Goal: Task Accomplishment & Management: Complete application form

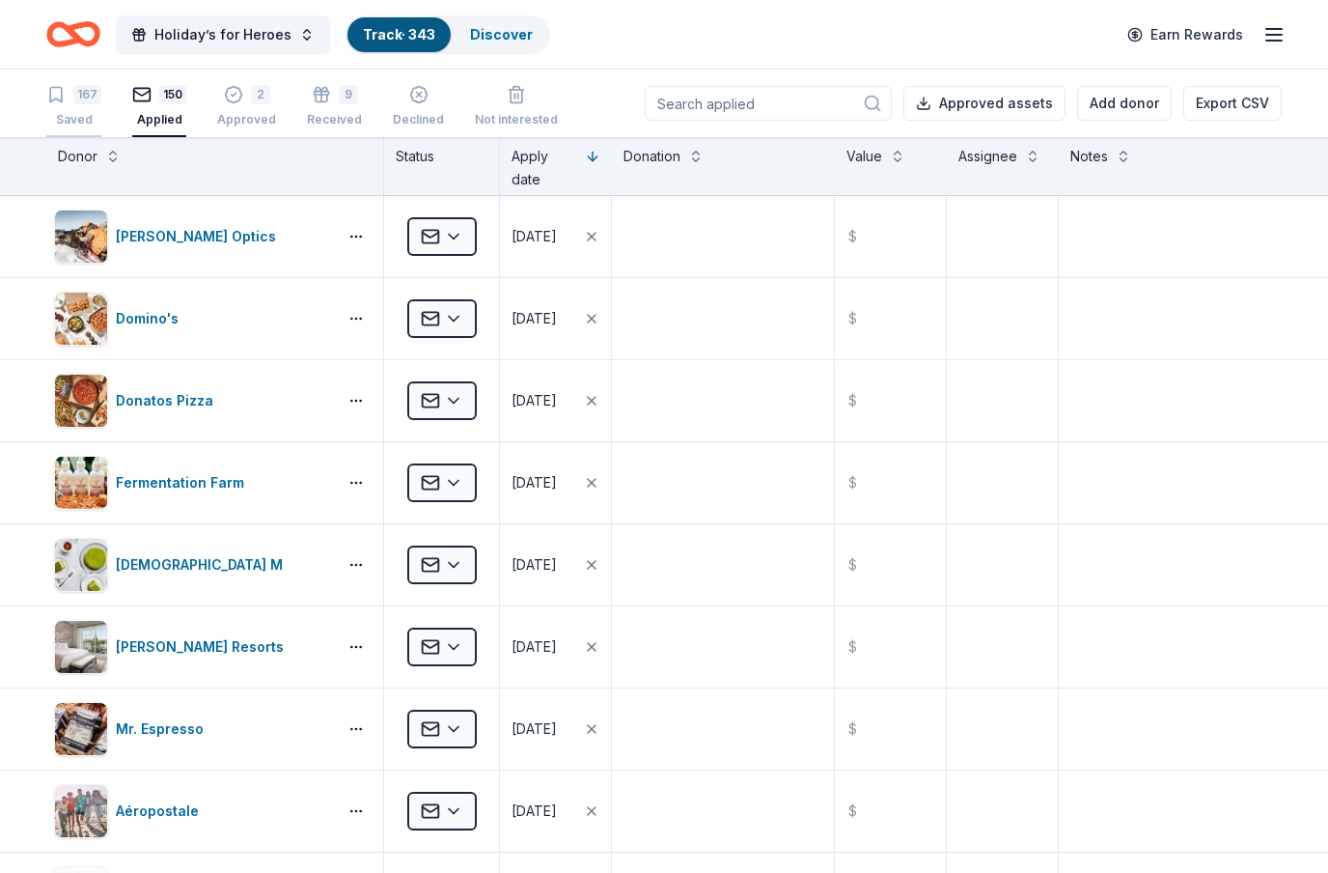
click at [75, 102] on div "167" at bounding box center [87, 94] width 28 height 19
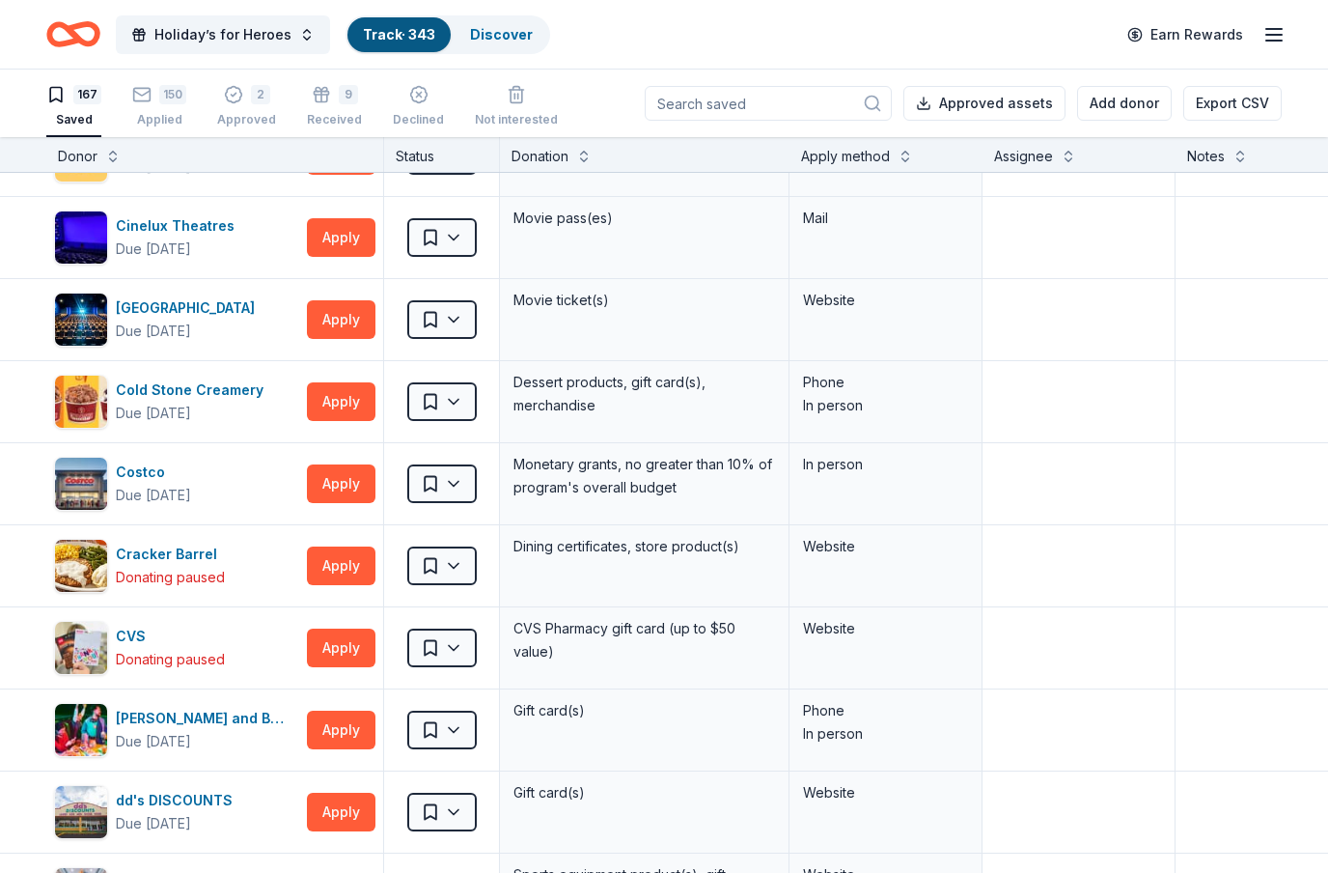
scroll to position [1785, 0]
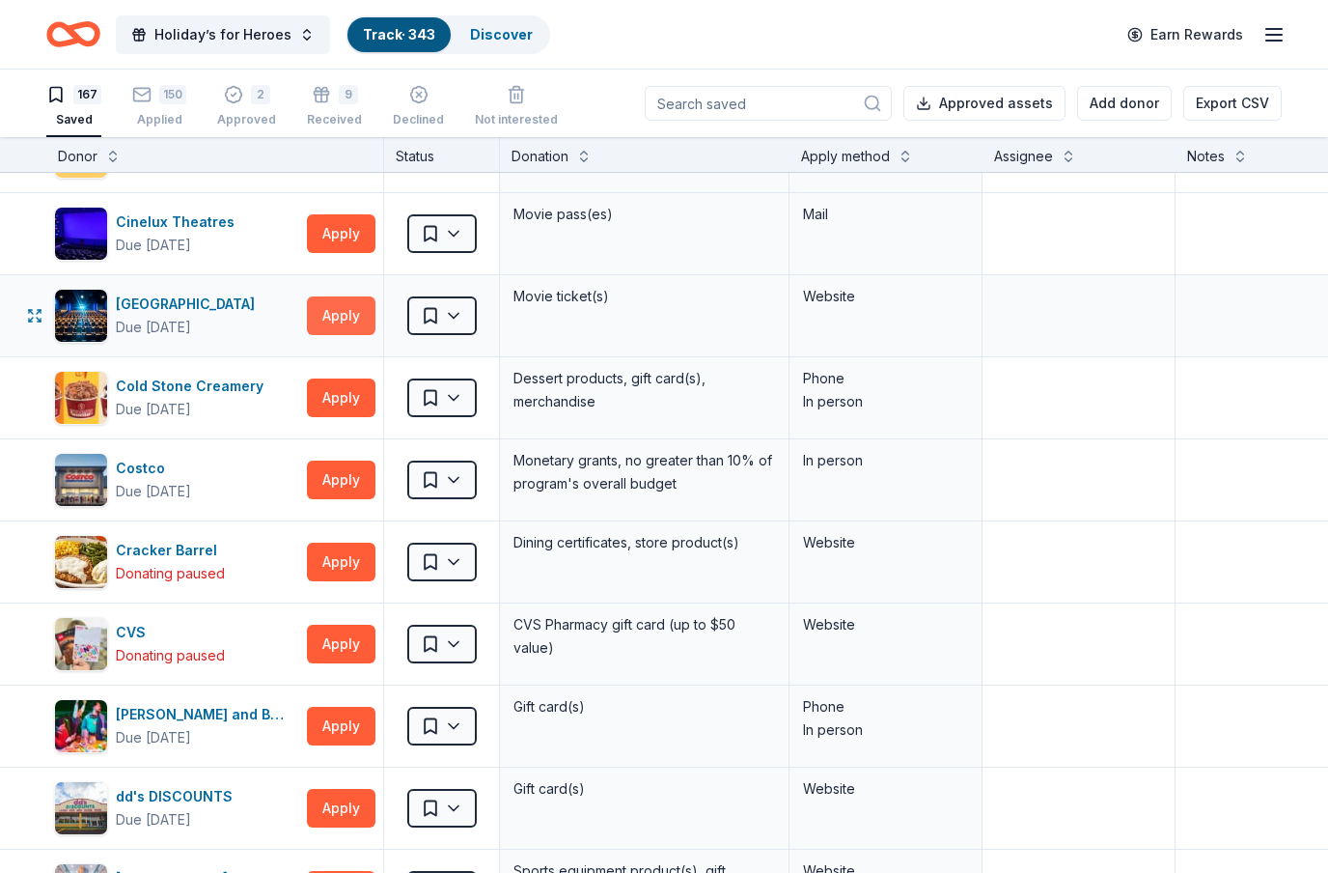
click at [354, 319] on button "Apply" at bounding box center [341, 315] width 69 height 39
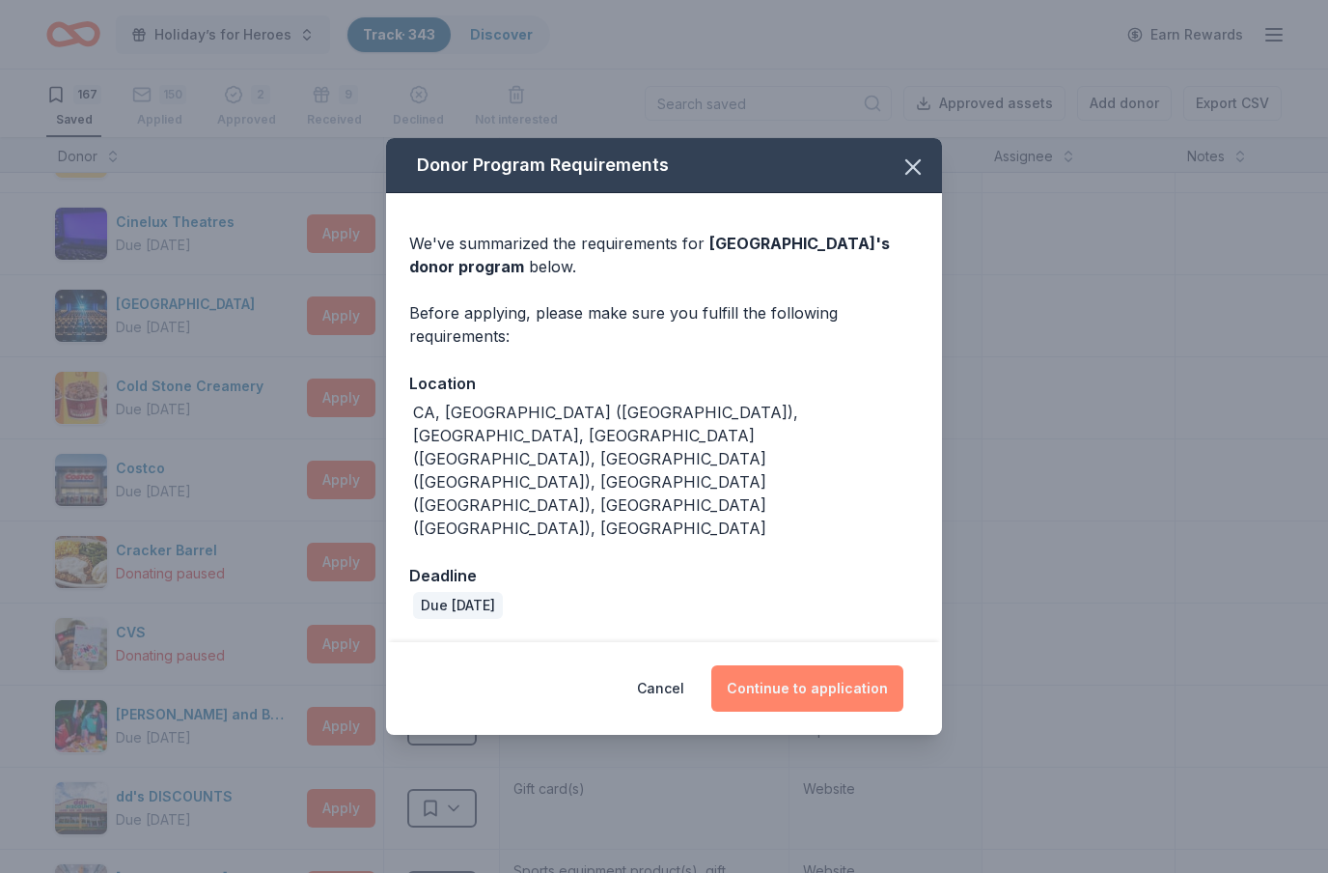
click at [856, 675] on button "Continue to application" at bounding box center [807, 688] width 192 height 46
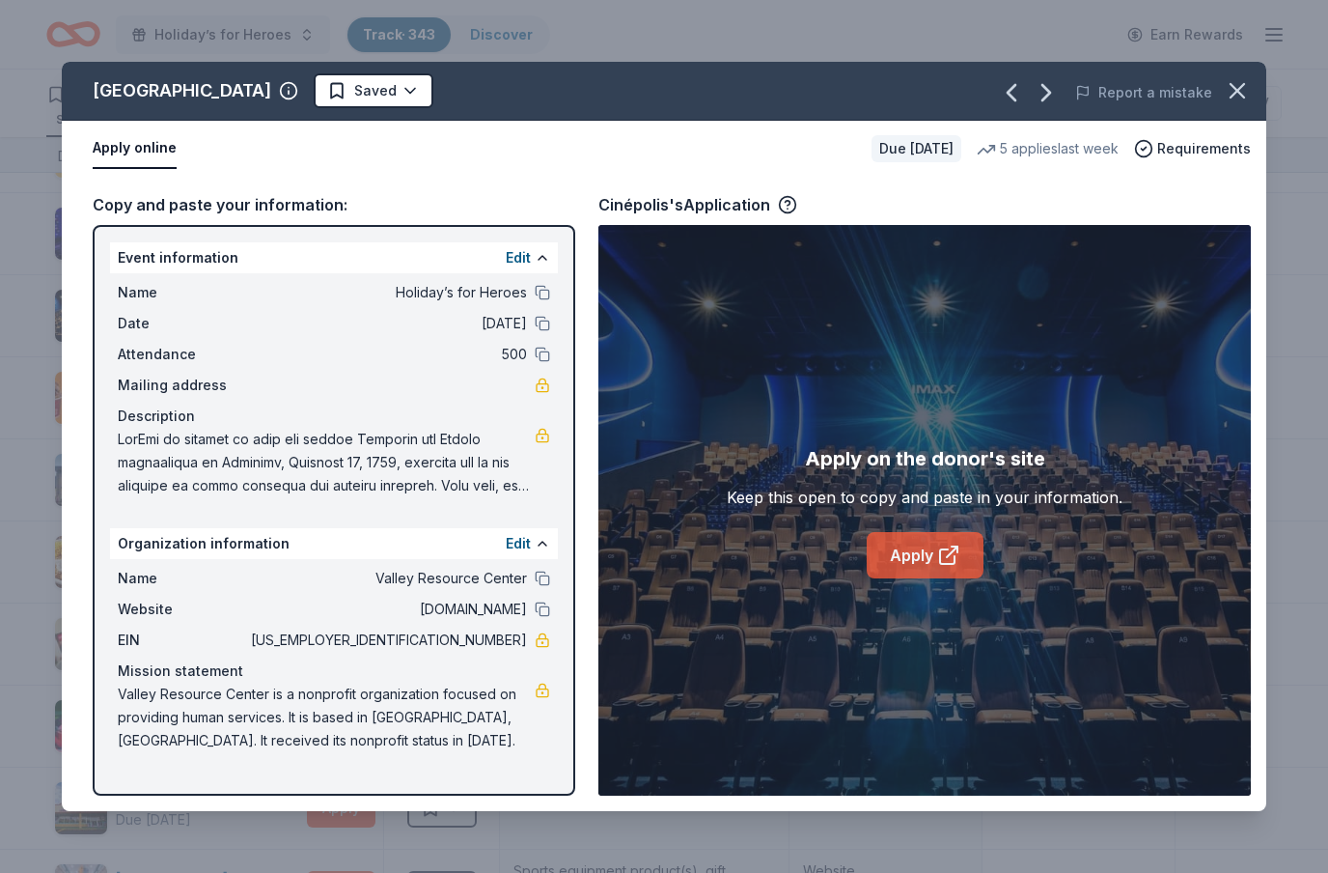
click at [938, 567] on icon at bounding box center [948, 554] width 23 height 23
click at [317, 95] on html "Holiday’s for Heroes Track · 343 Discover Earn Rewards 167 Saved 150 Applied 2 …" at bounding box center [664, 436] width 1328 height 873
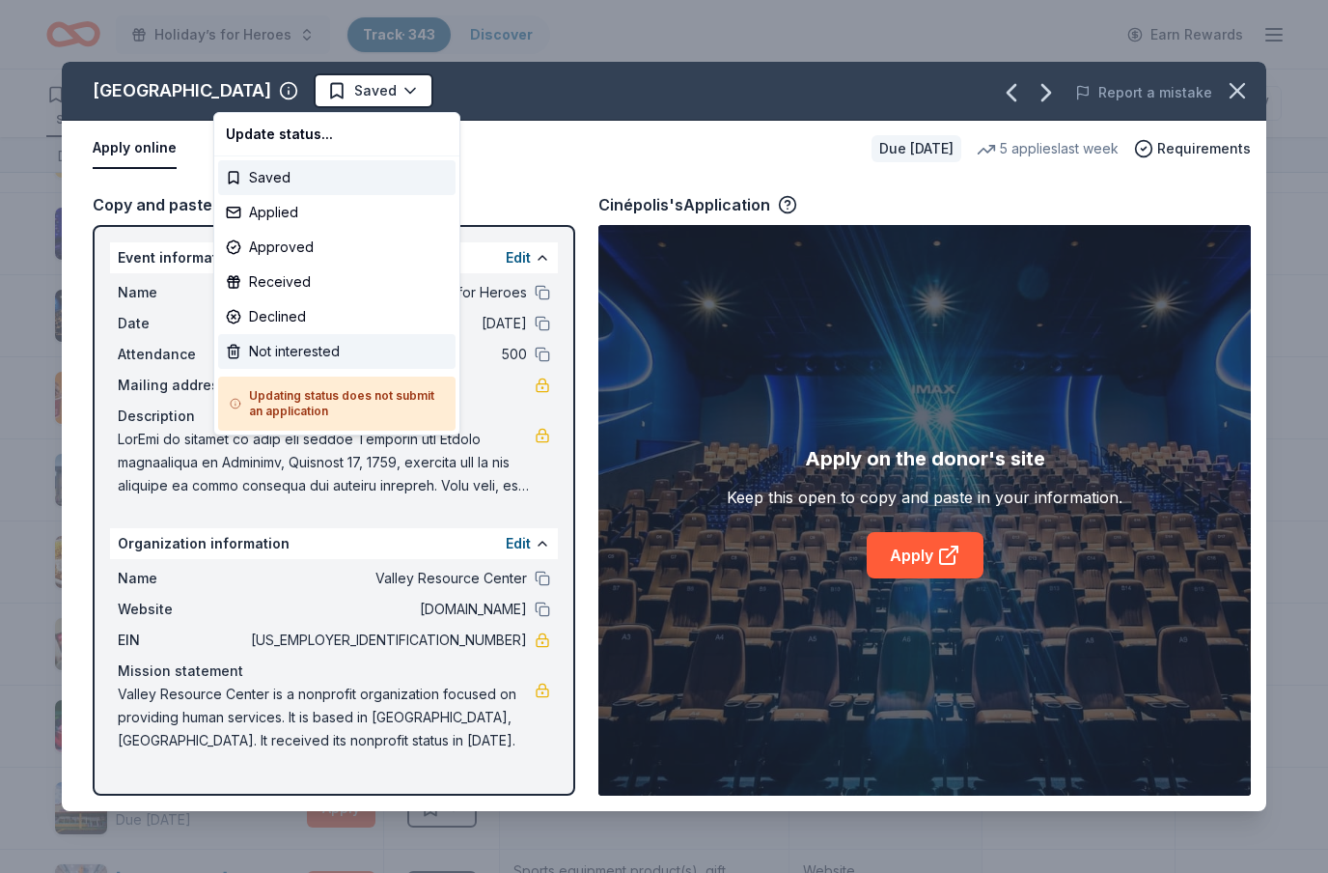
click at [322, 351] on div "Not interested" at bounding box center [336, 351] width 237 height 35
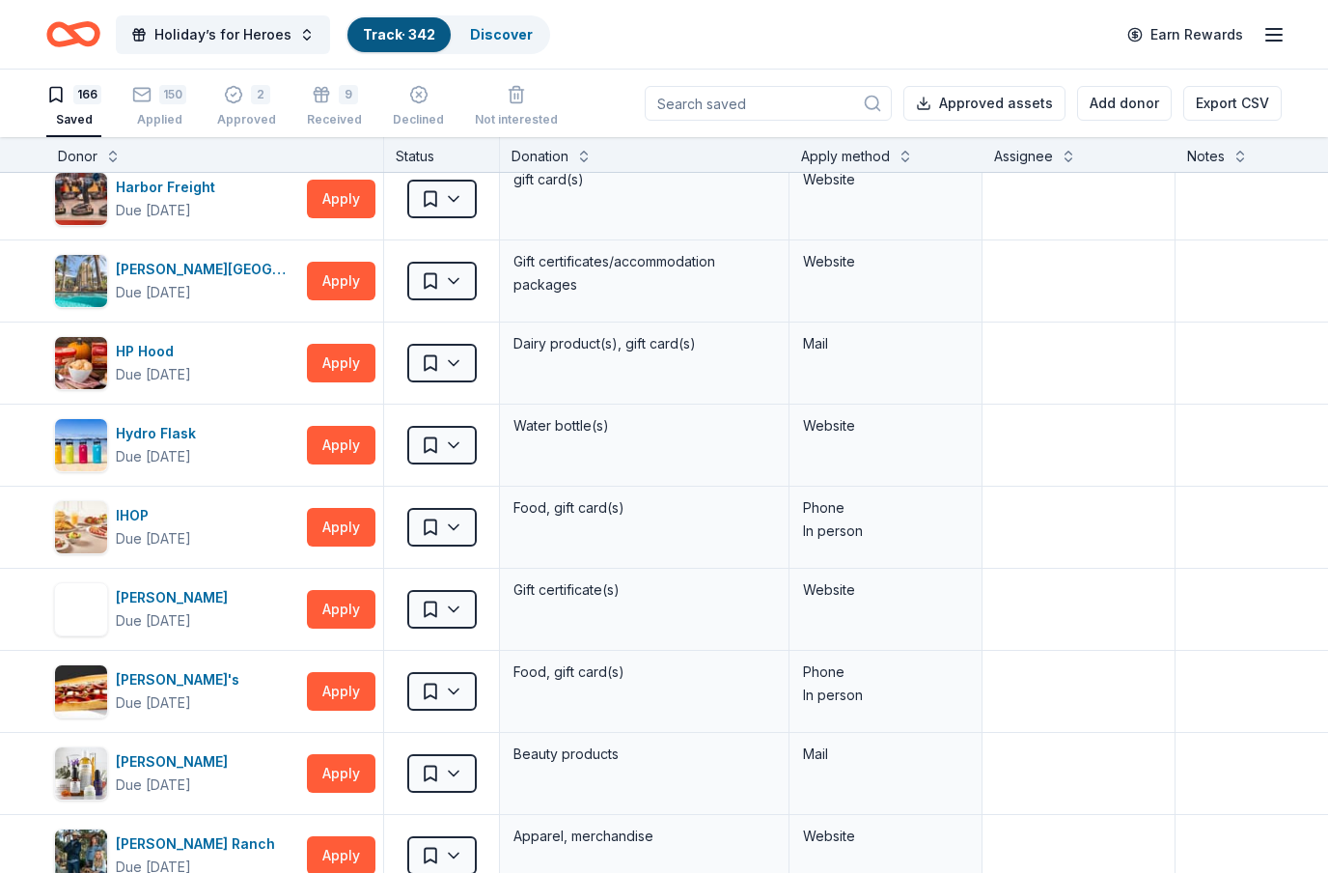
scroll to position [4043, 0]
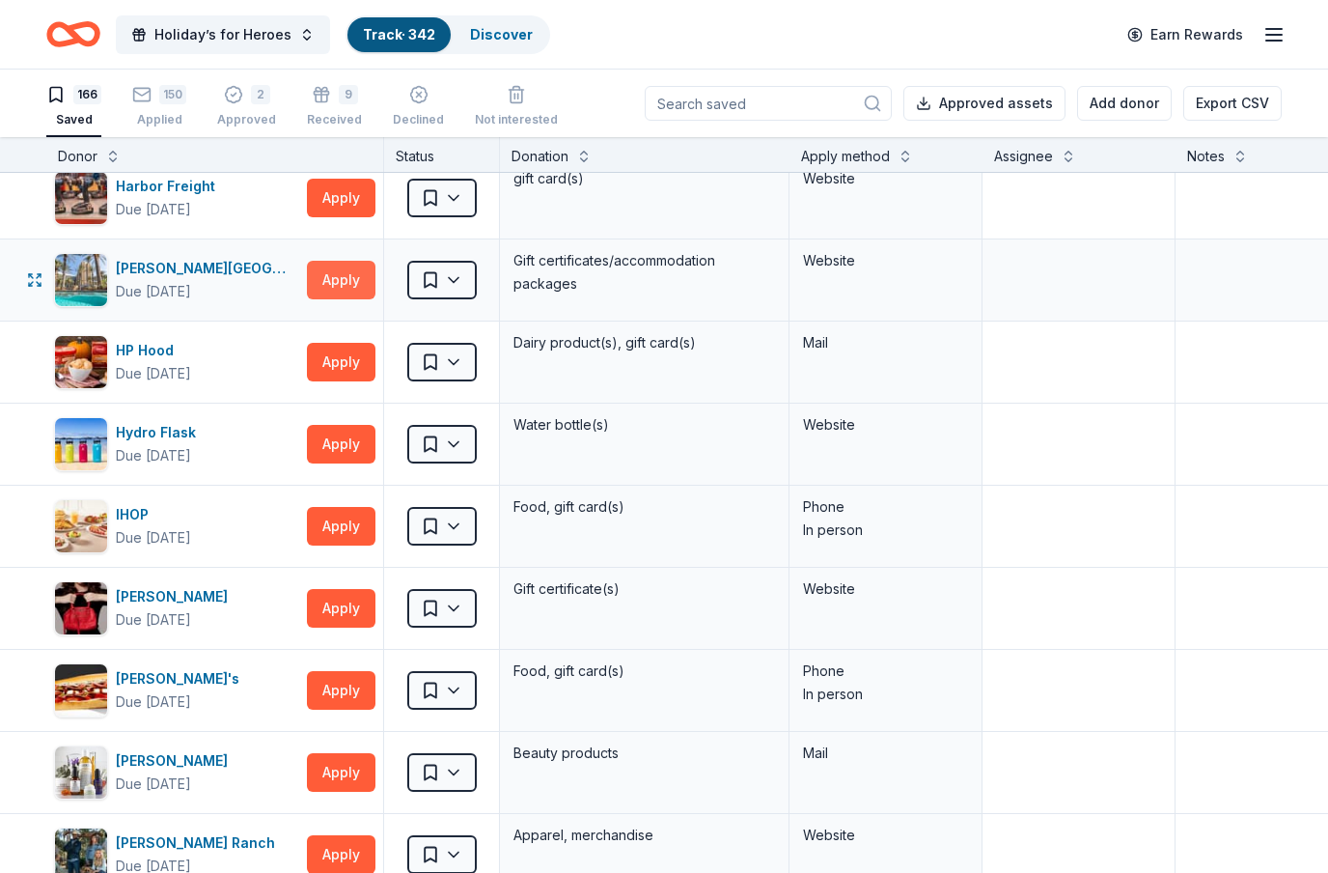
click at [356, 287] on button "Apply" at bounding box center [341, 280] width 69 height 39
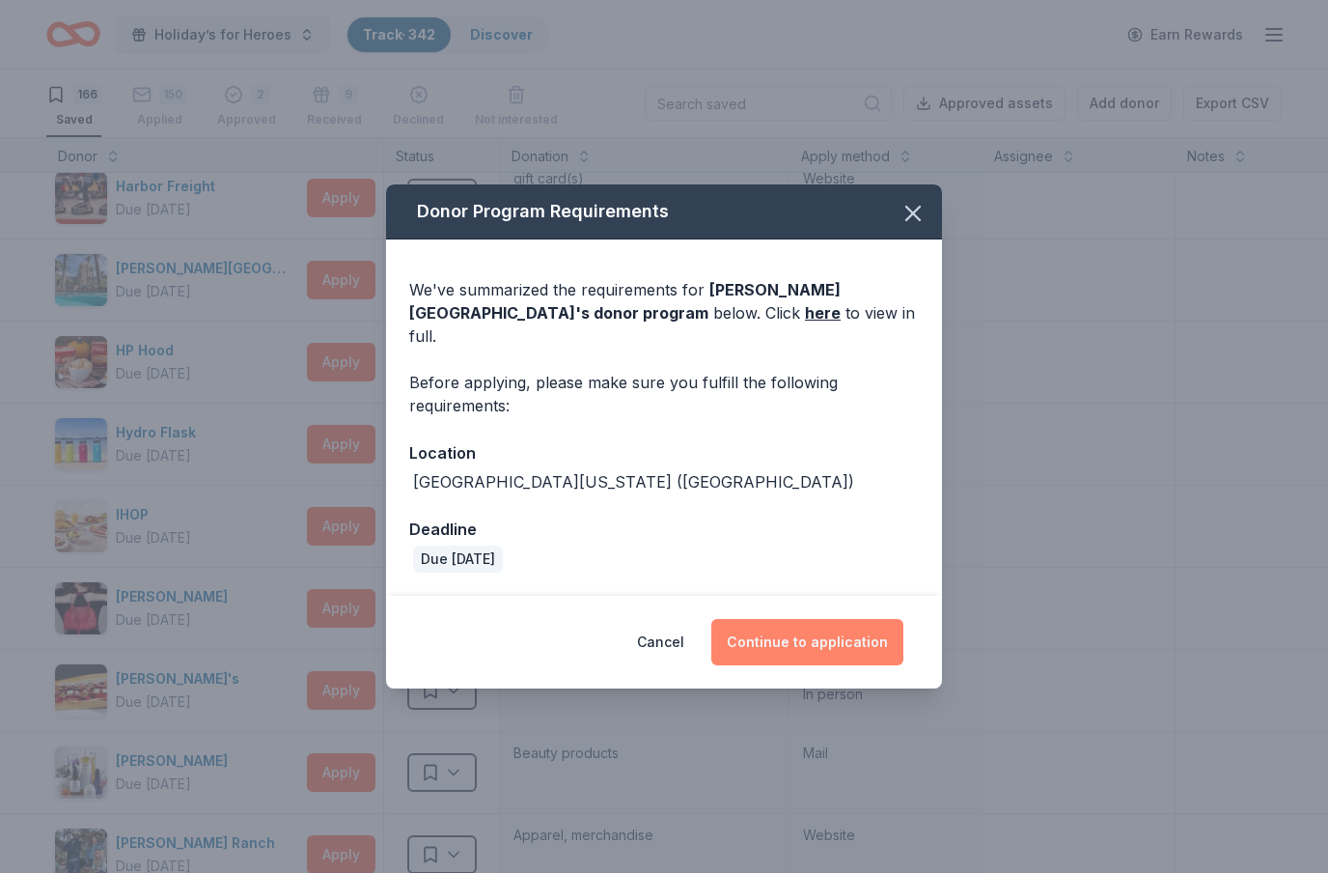
click at [800, 635] on button "Continue to application" at bounding box center [807, 642] width 192 height 46
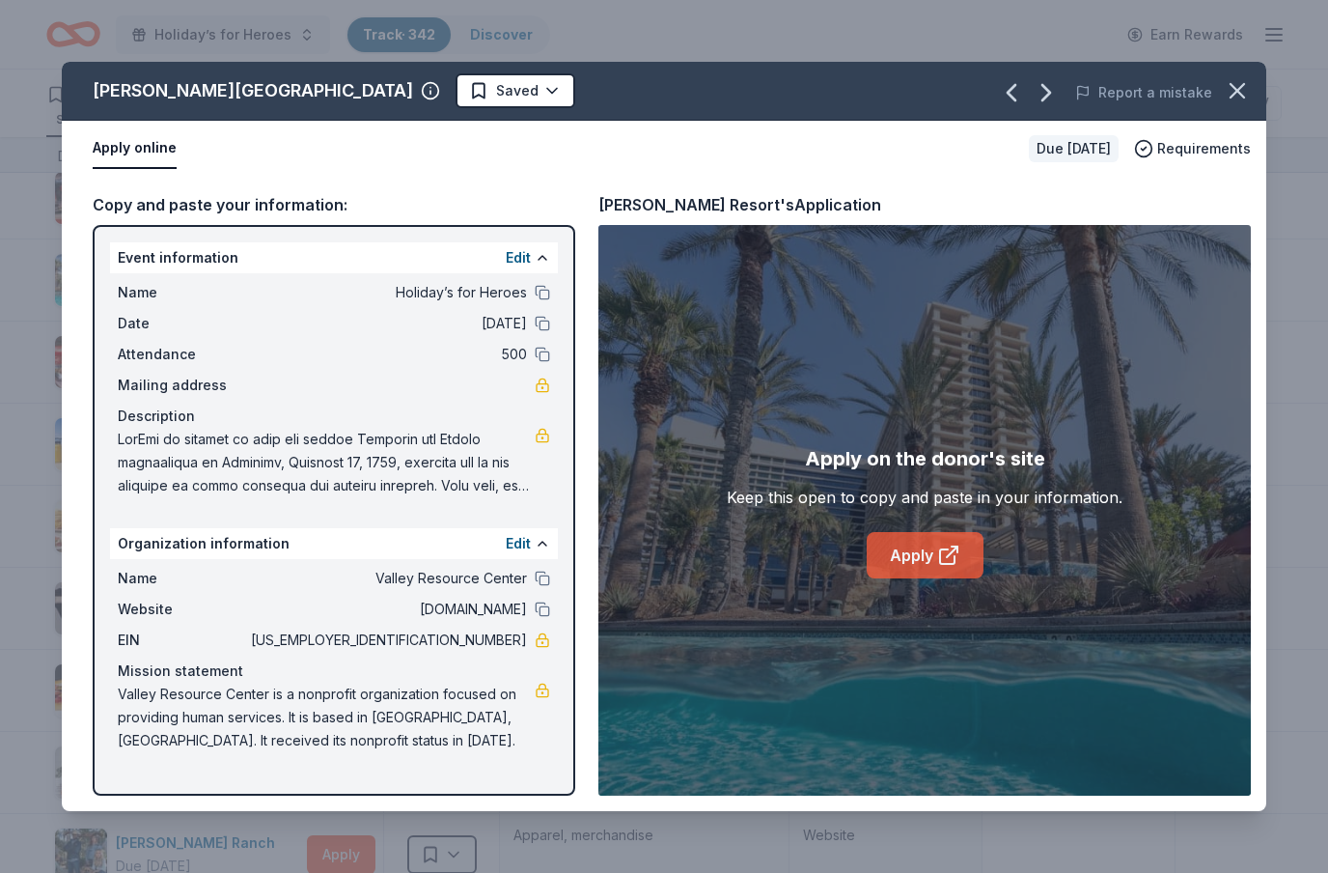
click at [918, 557] on link "Apply" at bounding box center [925, 555] width 117 height 46
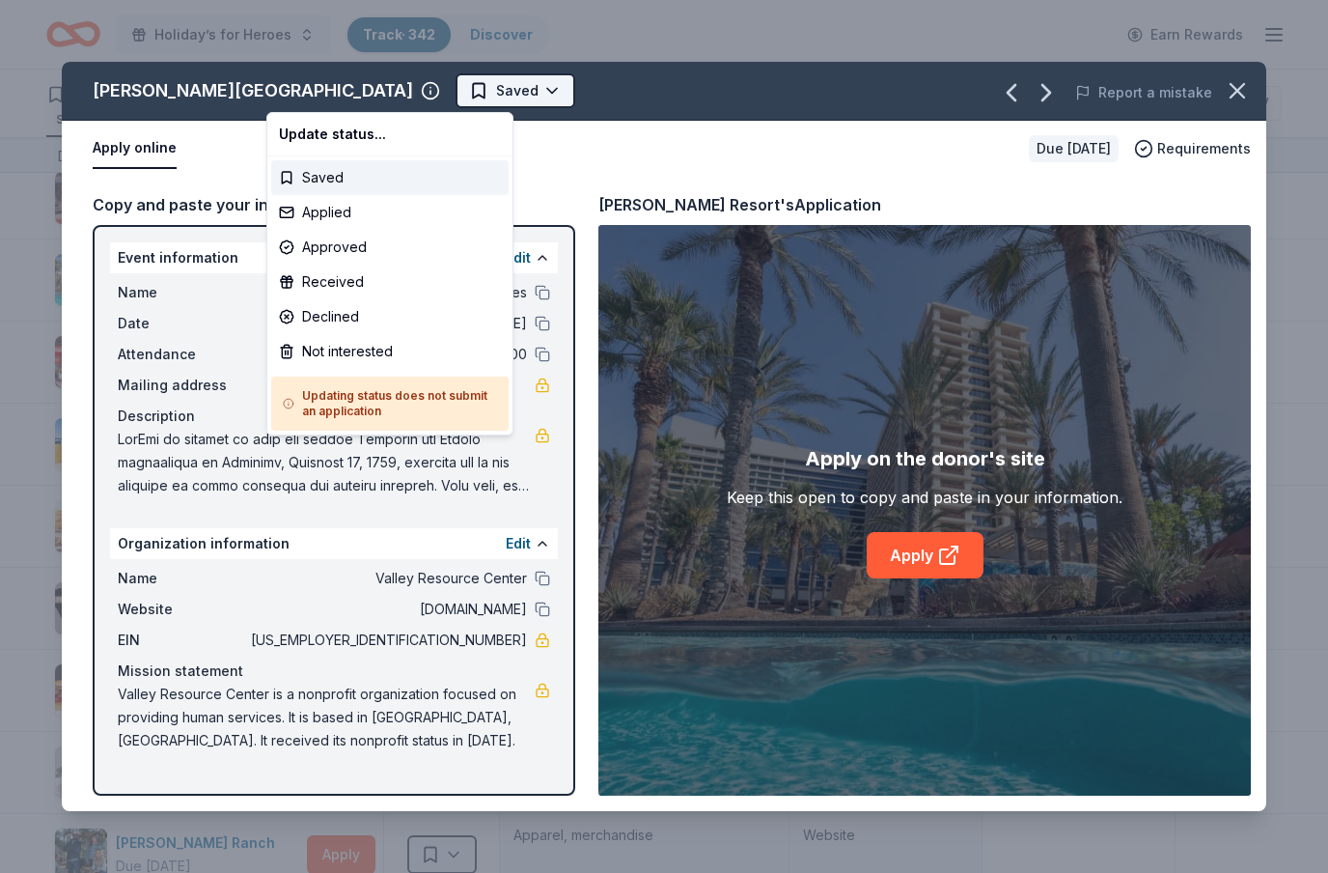
click at [374, 92] on html "Holiday’s for Heroes Track · 342 Discover Earn Rewards 166 Saved 150 Applied 2 …" at bounding box center [664, 436] width 1328 height 873
click at [325, 218] on div "Applied" at bounding box center [389, 212] width 237 height 35
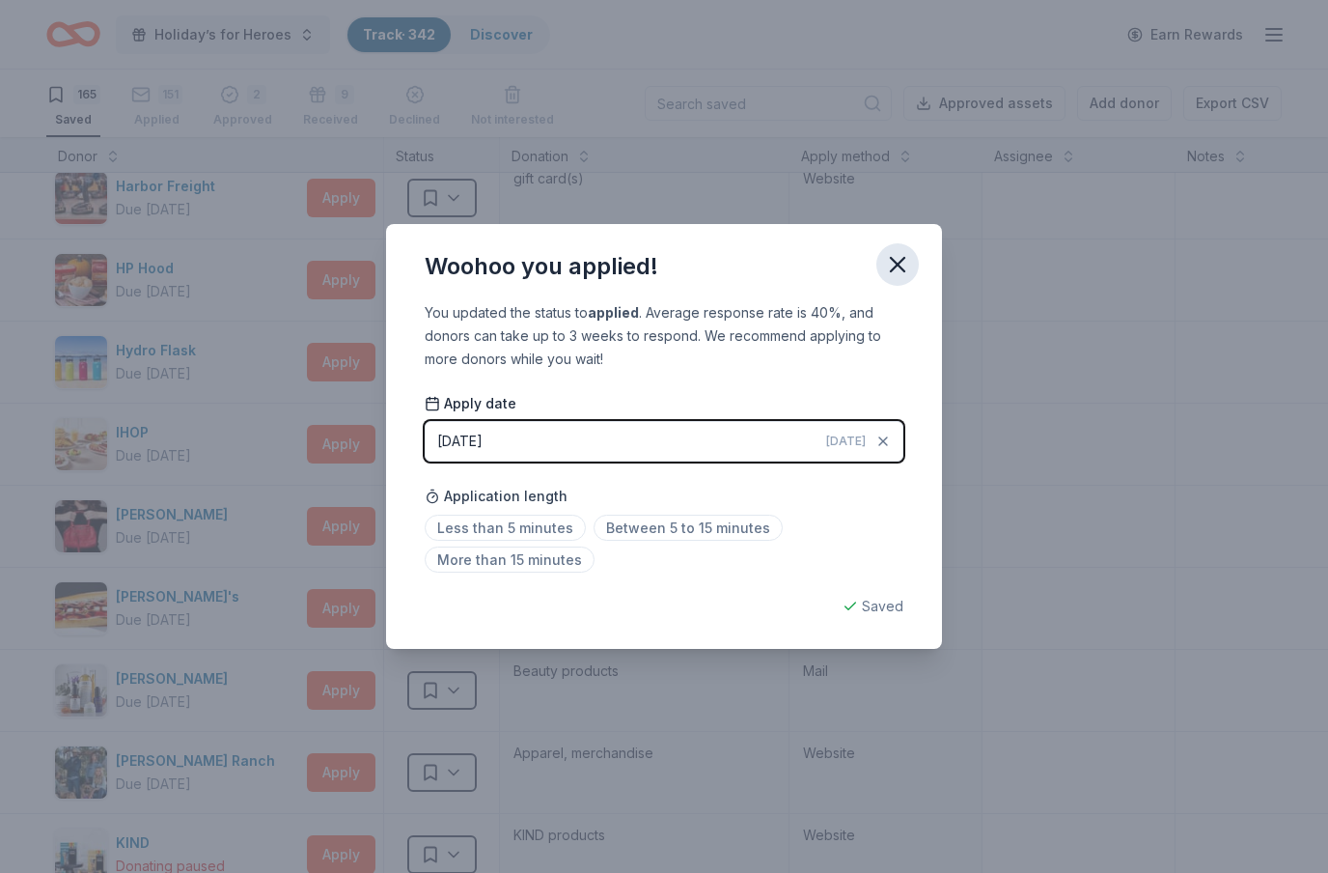
click at [897, 270] on icon "button" at bounding box center [897, 264] width 27 height 27
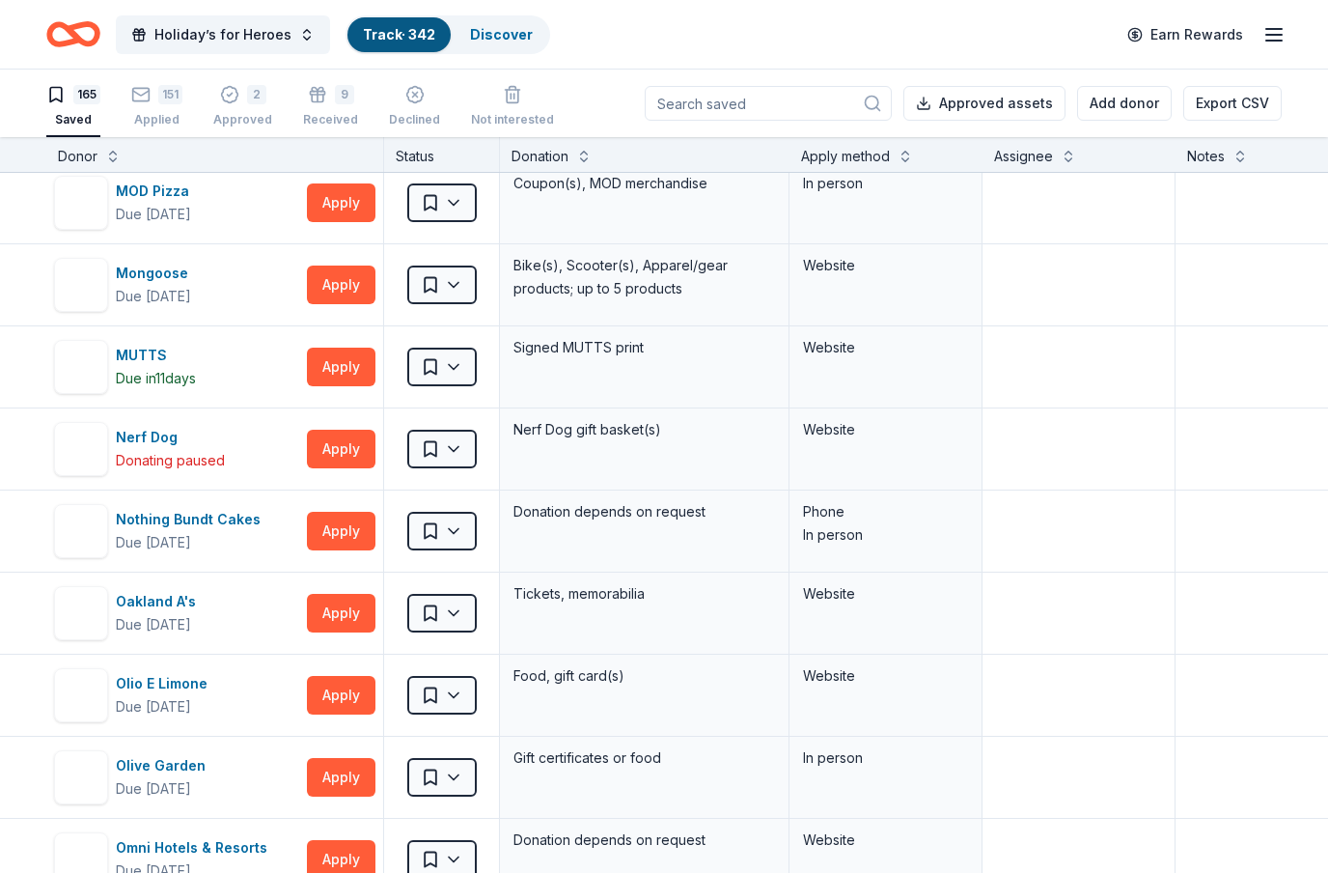
scroll to position [6442, 0]
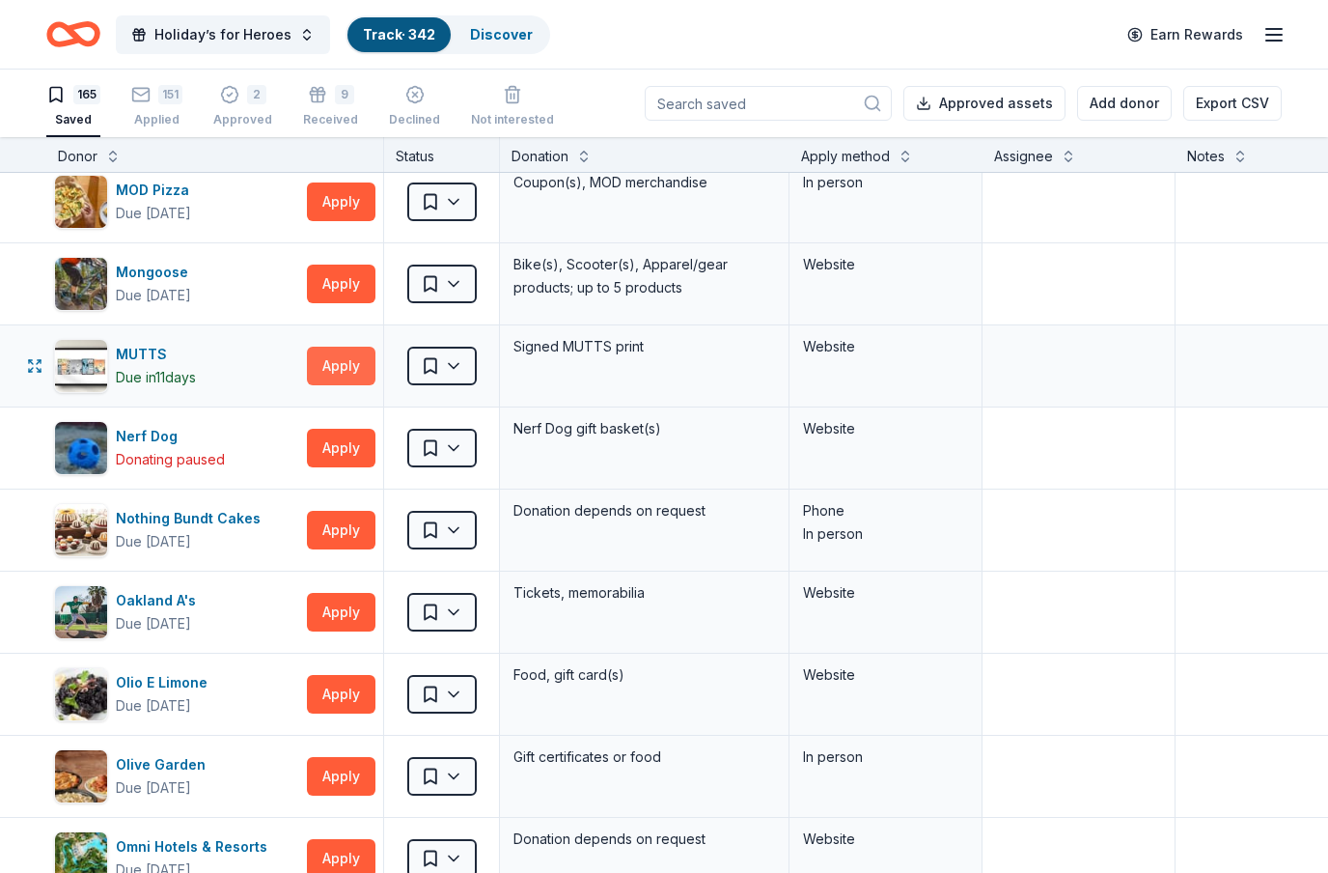
click at [348, 369] on button "Apply" at bounding box center [341, 366] width 69 height 39
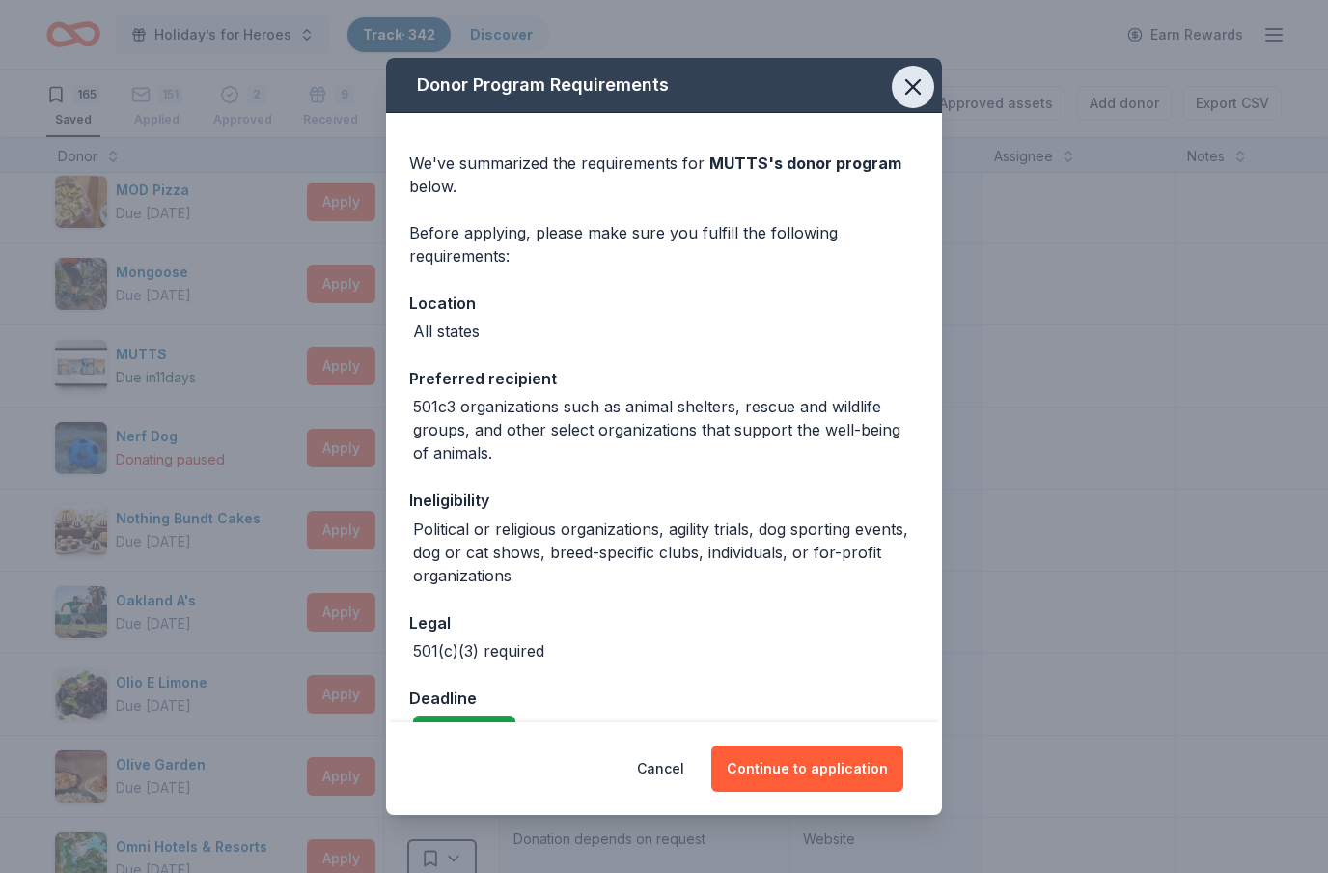
click at [916, 97] on icon "button" at bounding box center [913, 86] width 27 height 27
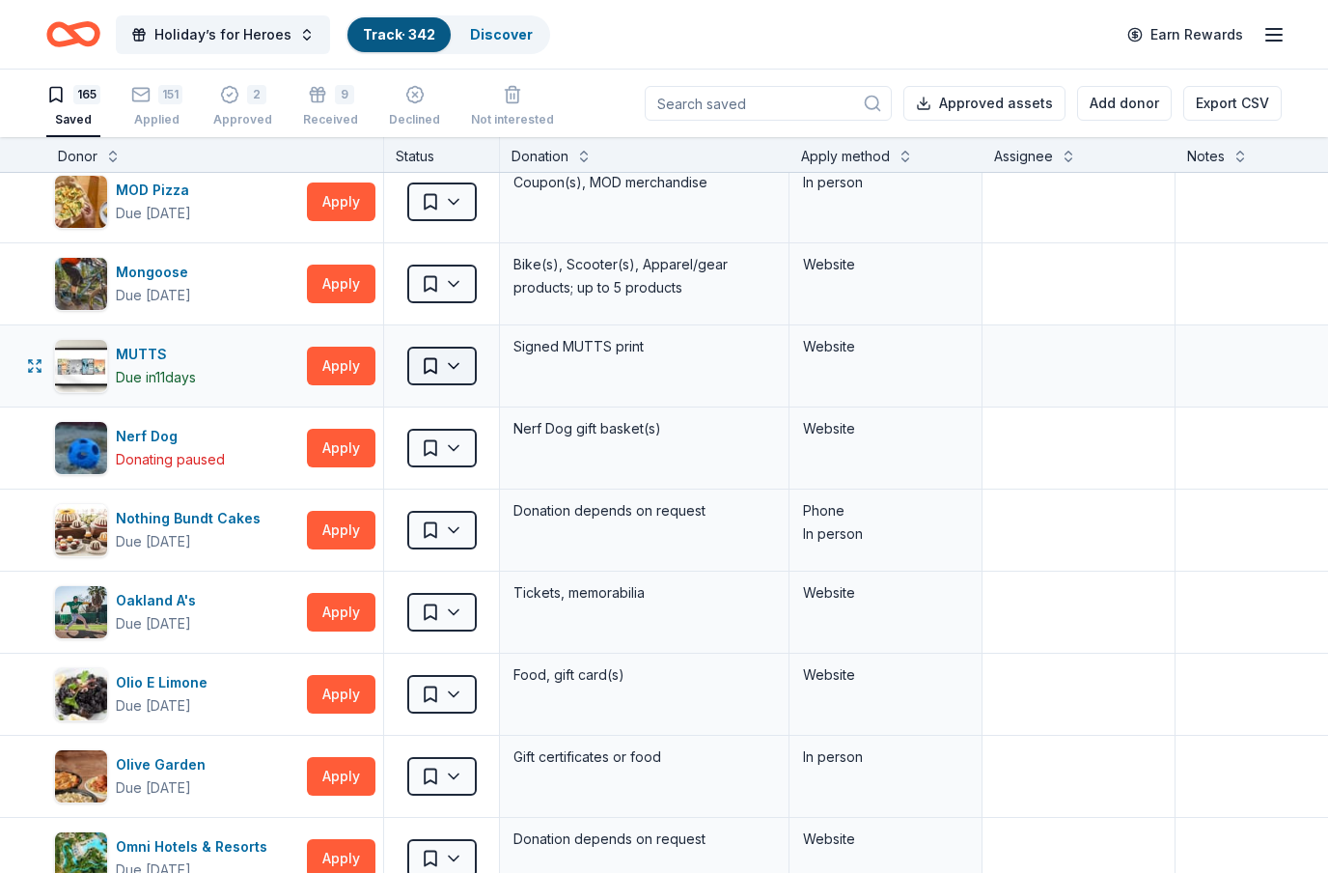
click at [457, 365] on html "Holiday’s for Heroes Track · 342 Discover Earn Rewards 165 Saved 151 Applied 2 …" at bounding box center [664, 436] width 1328 height 873
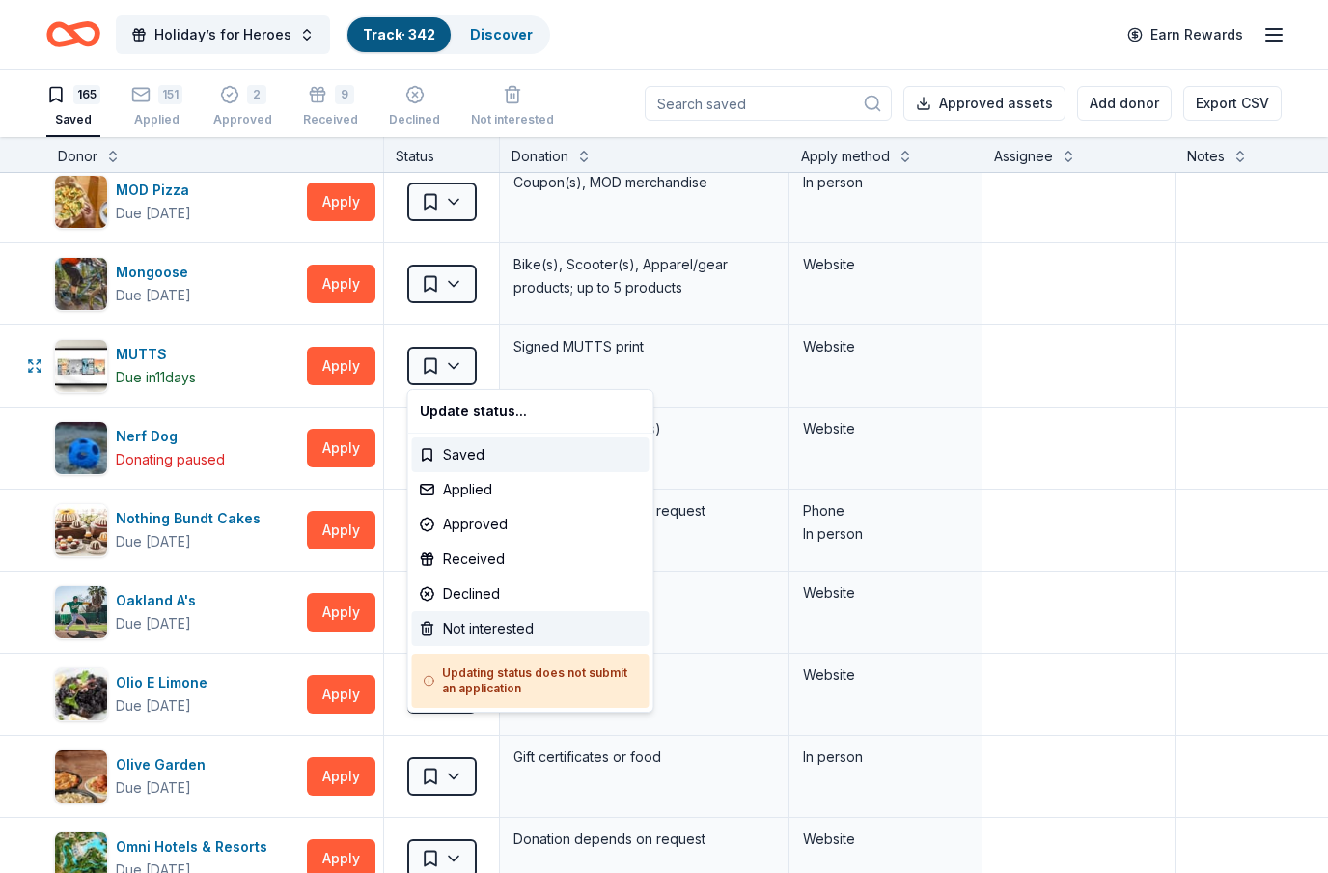
click at [458, 641] on div "Not interested" at bounding box center [530, 628] width 237 height 35
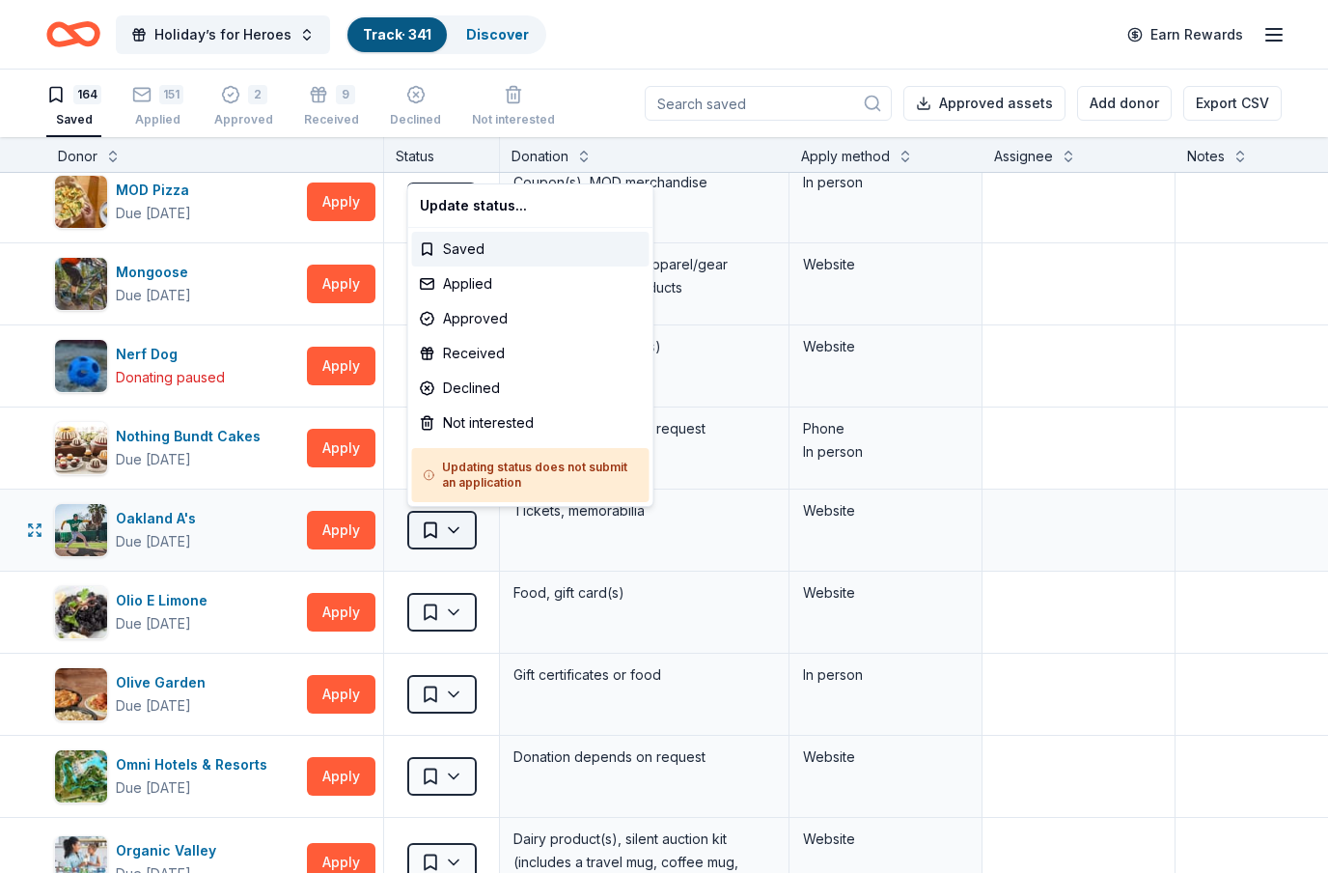
click at [473, 534] on html "Holiday’s for Heroes Track · 341 Discover Earn Rewards 164 Saved 151 Applied 2 …" at bounding box center [664, 436] width 1328 height 873
click at [486, 426] on div "Not interested" at bounding box center [530, 422] width 237 height 35
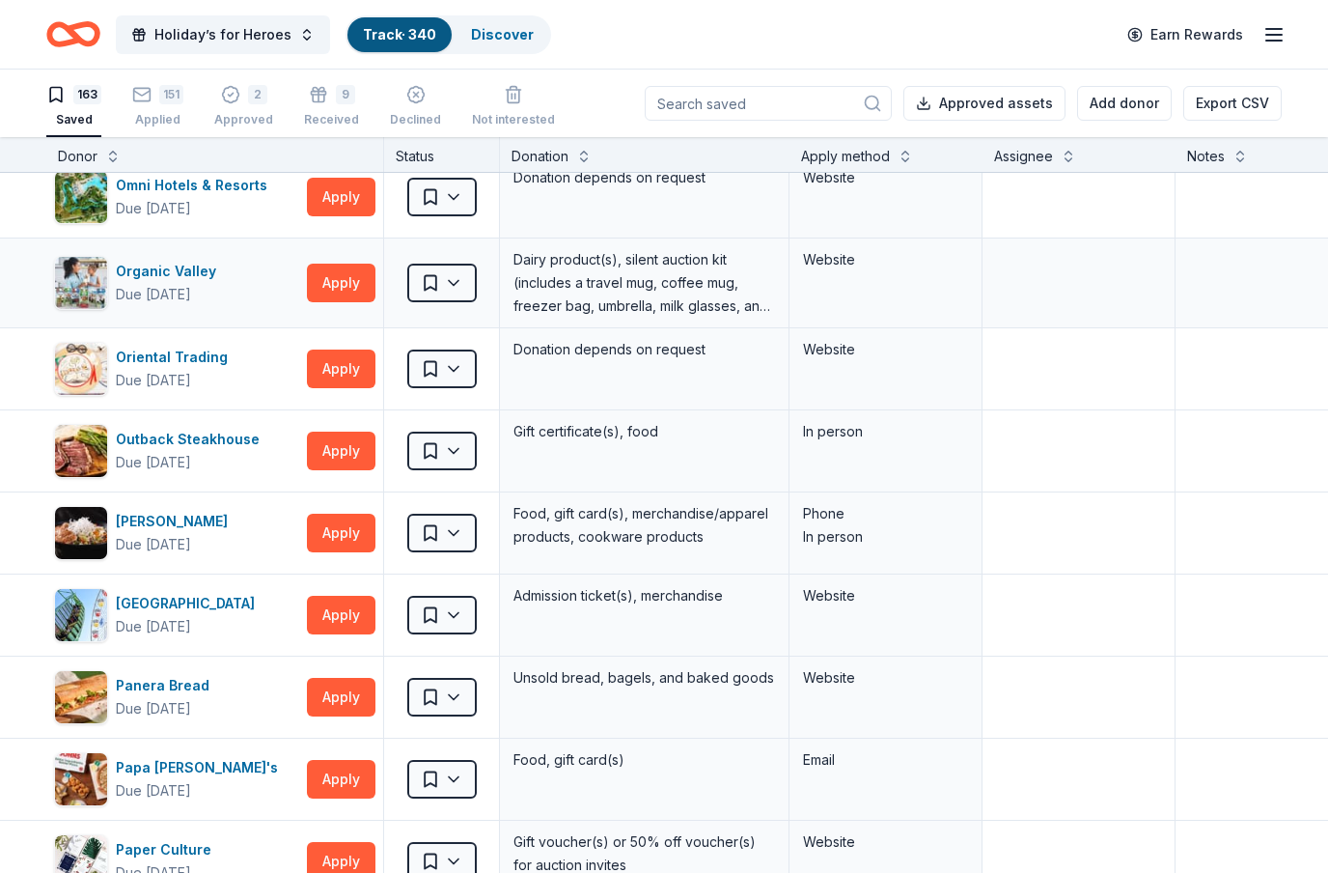
scroll to position [6941, 0]
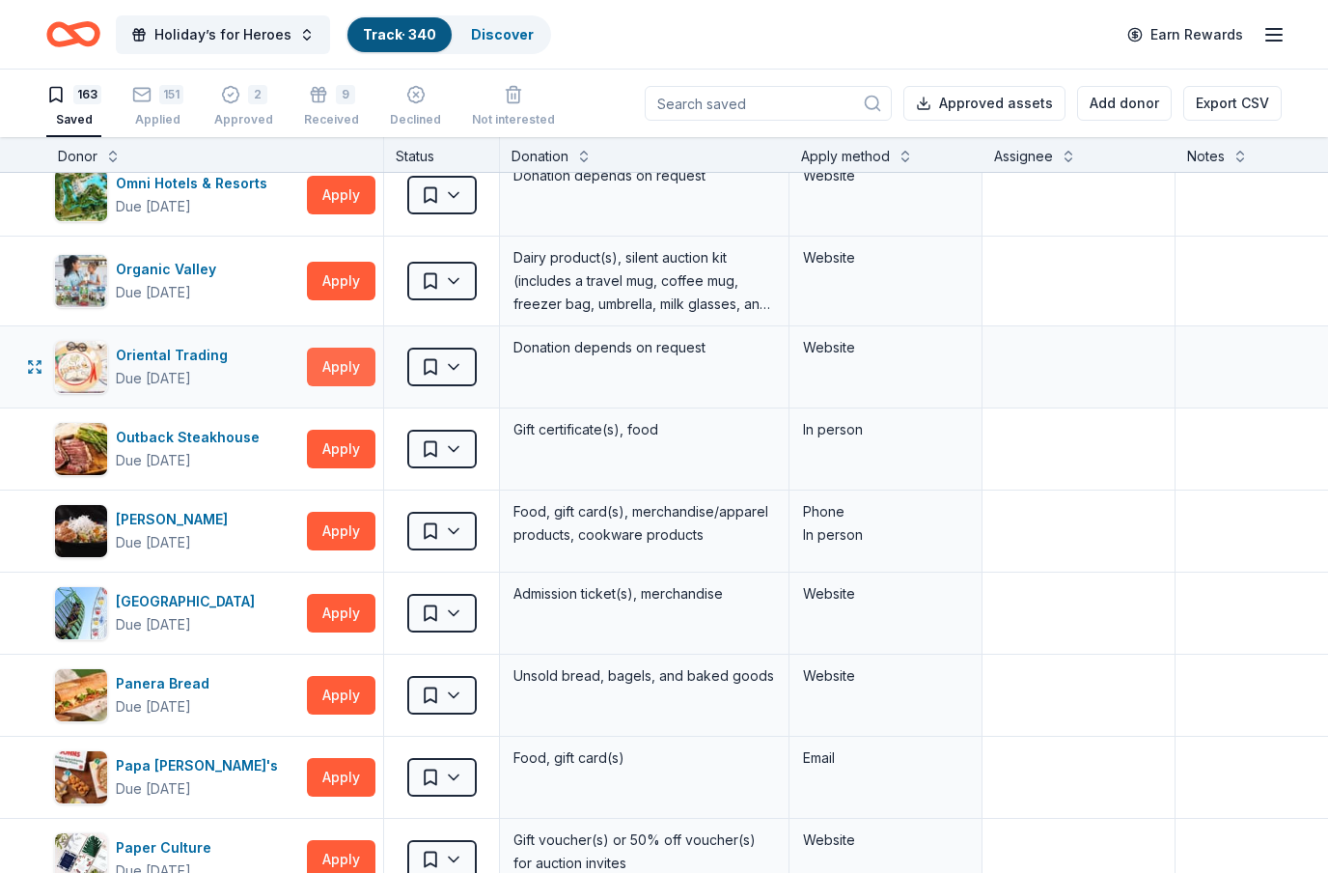
click at [348, 375] on button "Apply" at bounding box center [341, 366] width 69 height 39
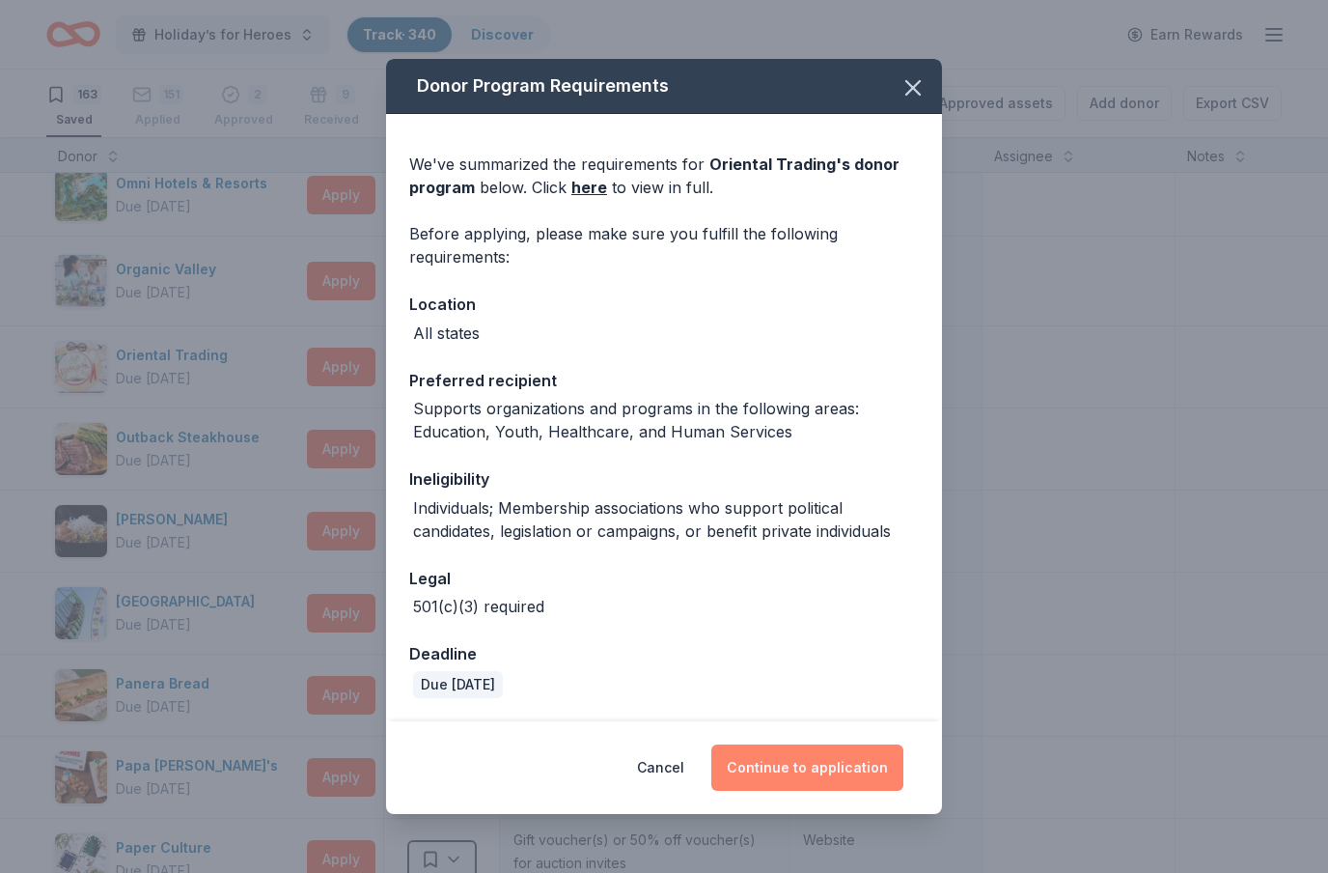
click at [879, 778] on button "Continue to application" at bounding box center [807, 767] width 192 height 46
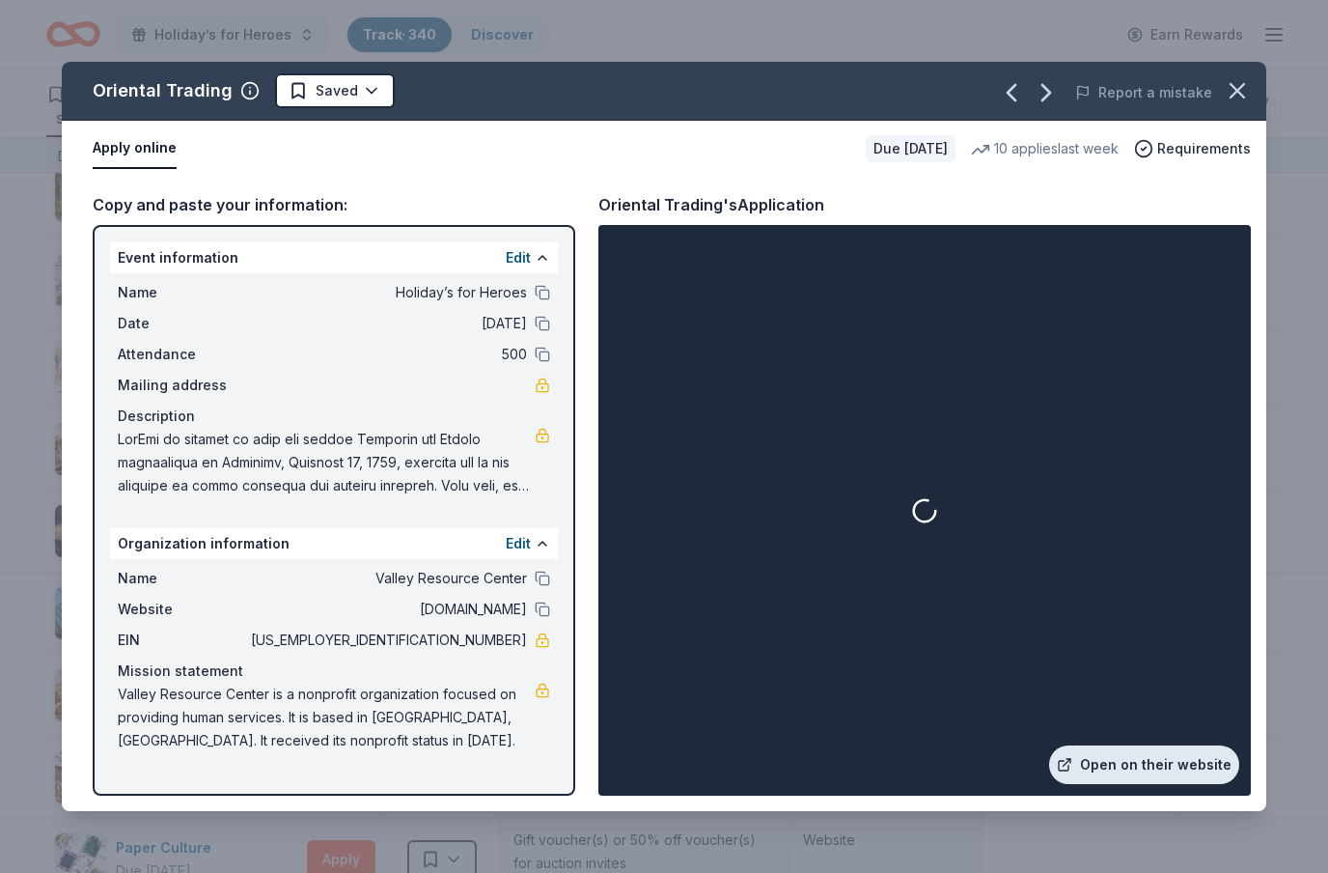
click at [1181, 776] on link "Open on their website" at bounding box center [1144, 764] width 190 height 39
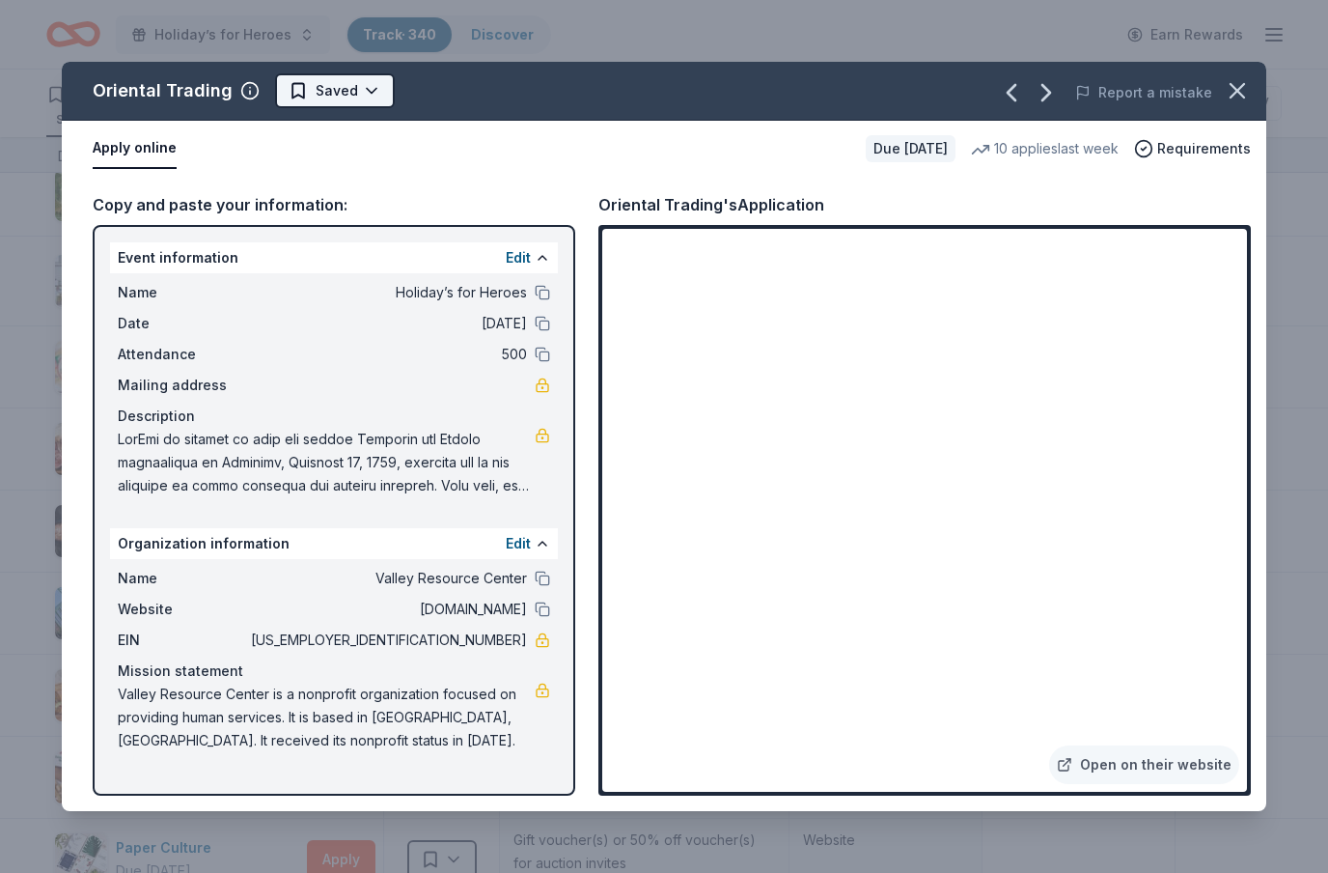
click at [369, 101] on html "Holiday’s for Heroes Track · 340 Discover Earn Rewards 163 Saved 151 Applied 2 …" at bounding box center [664, 436] width 1328 height 873
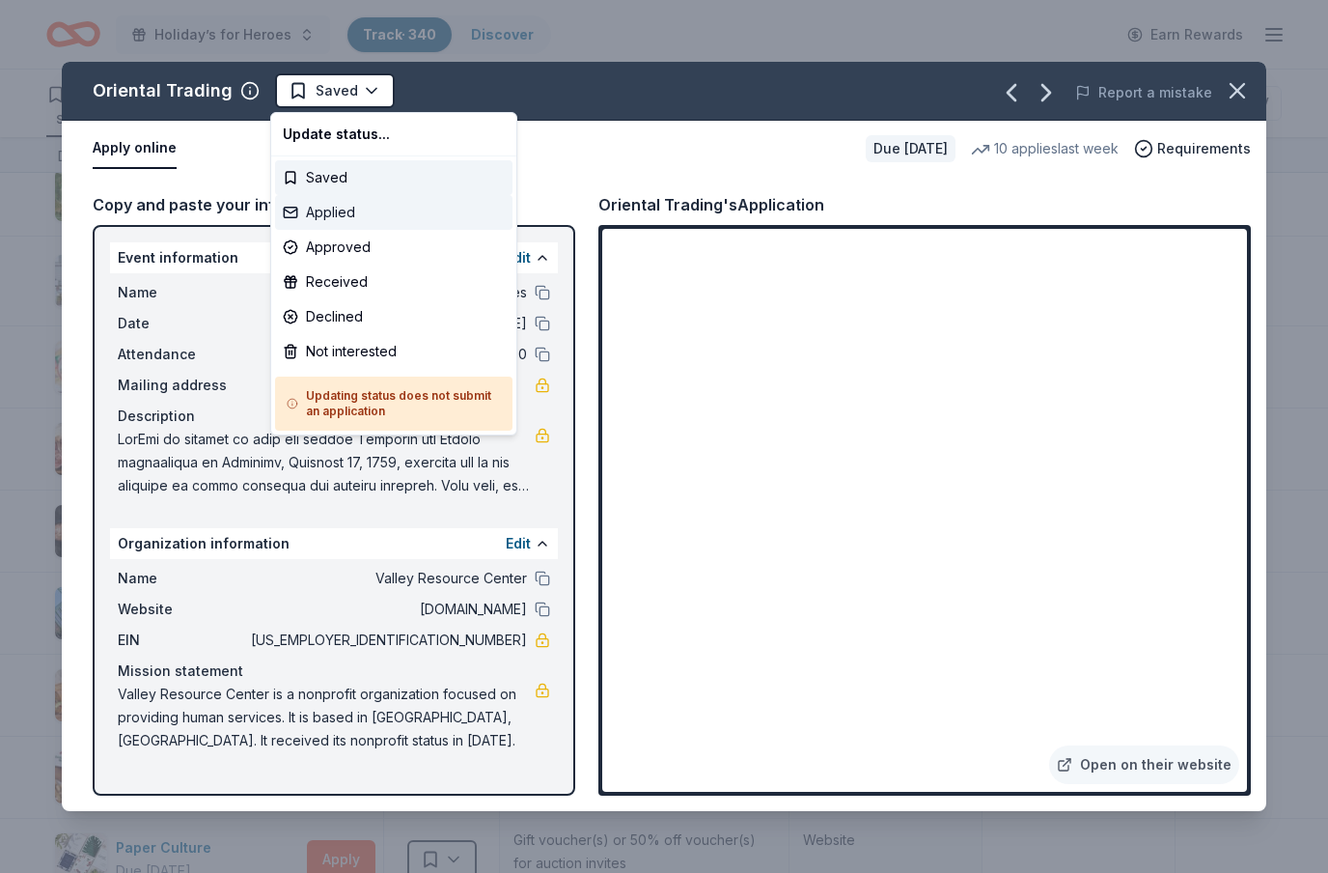
click at [351, 210] on div "Applied" at bounding box center [393, 212] width 237 height 35
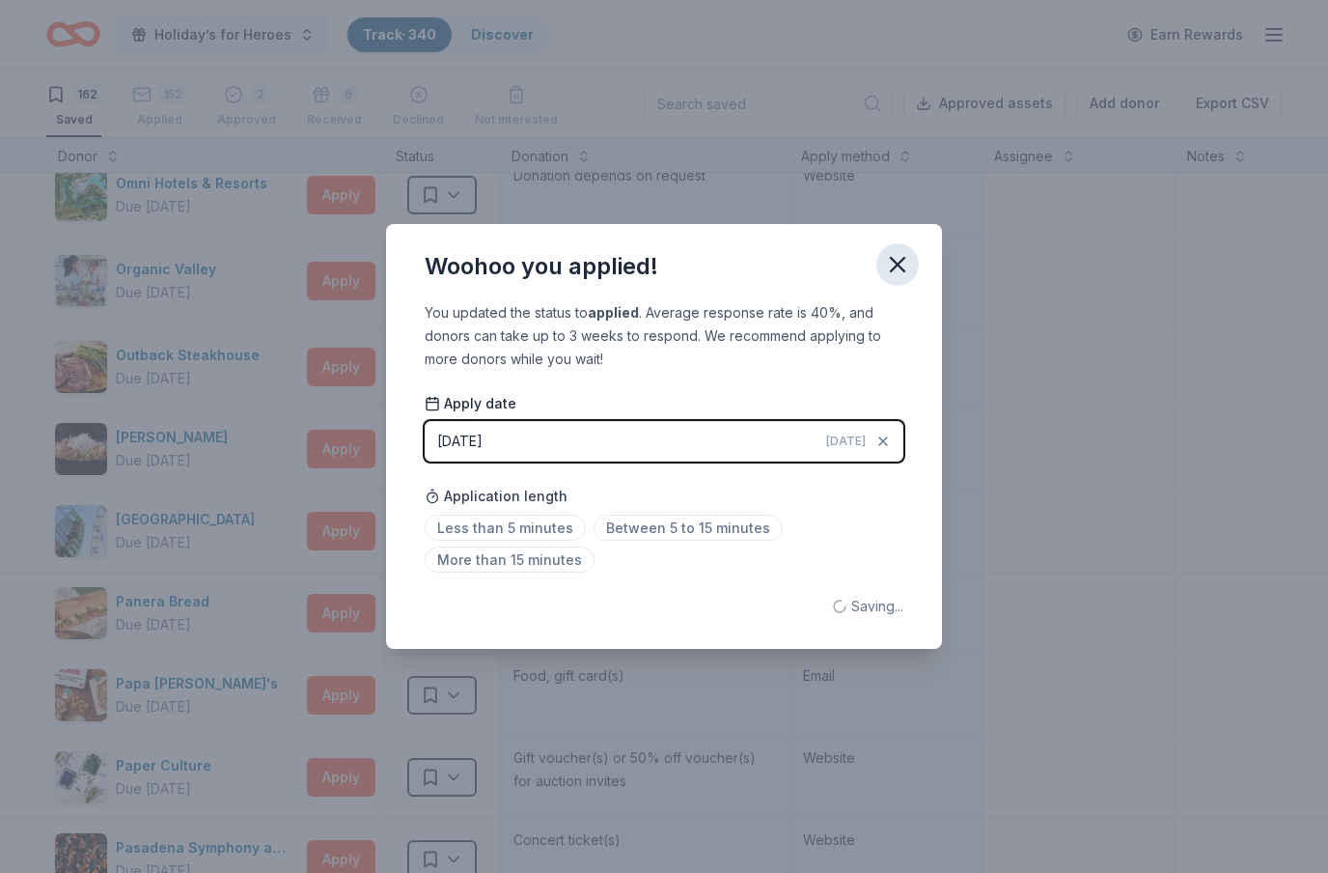
click at [896, 265] on icon "button" at bounding box center [898, 265] width 14 height 14
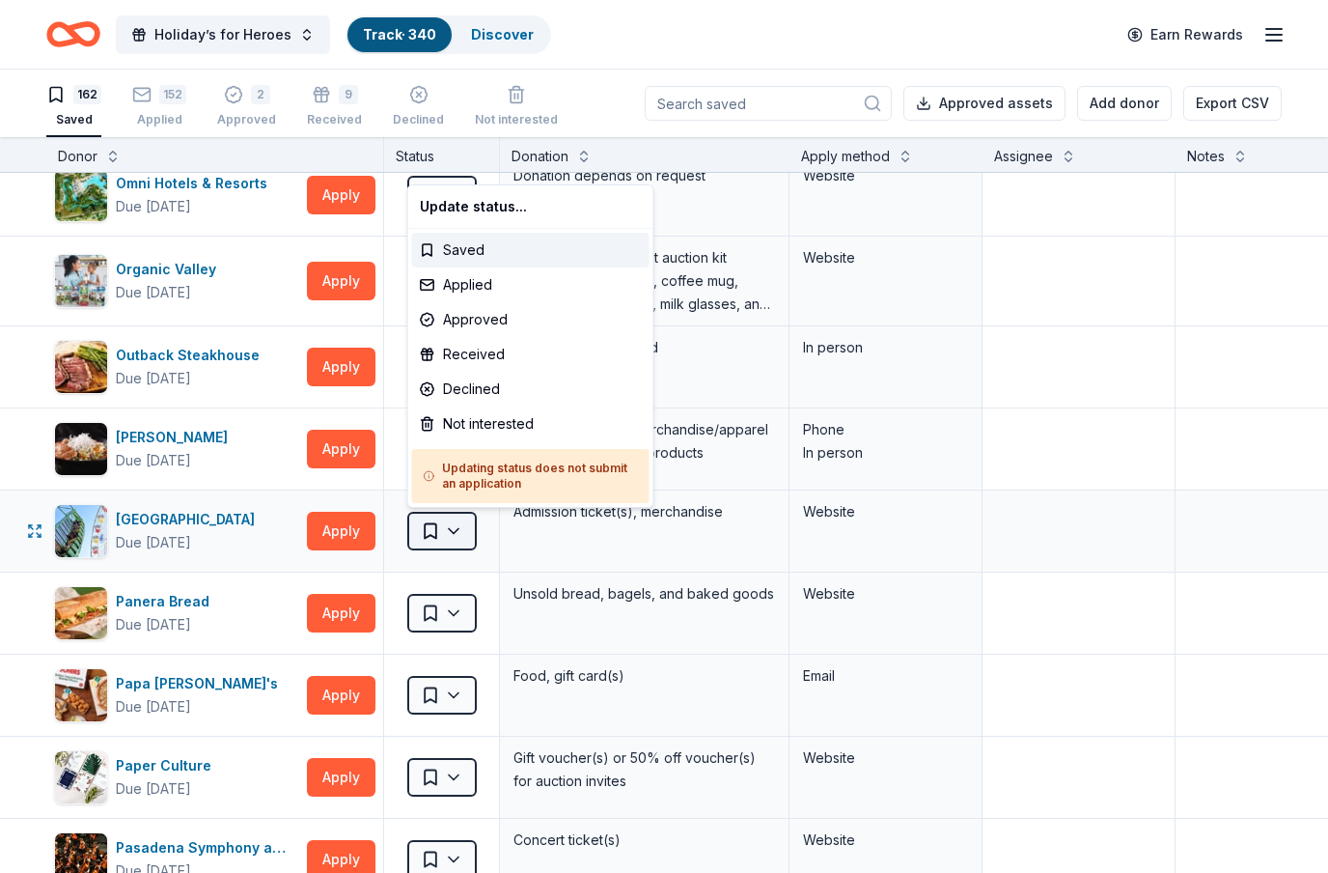
click at [472, 534] on html "Holiday’s for Heroes Track · 340 Discover Earn Rewards 162 Saved 152 Applied 2 …" at bounding box center [664, 436] width 1328 height 873
click at [479, 292] on div "Applied" at bounding box center [530, 284] width 237 height 35
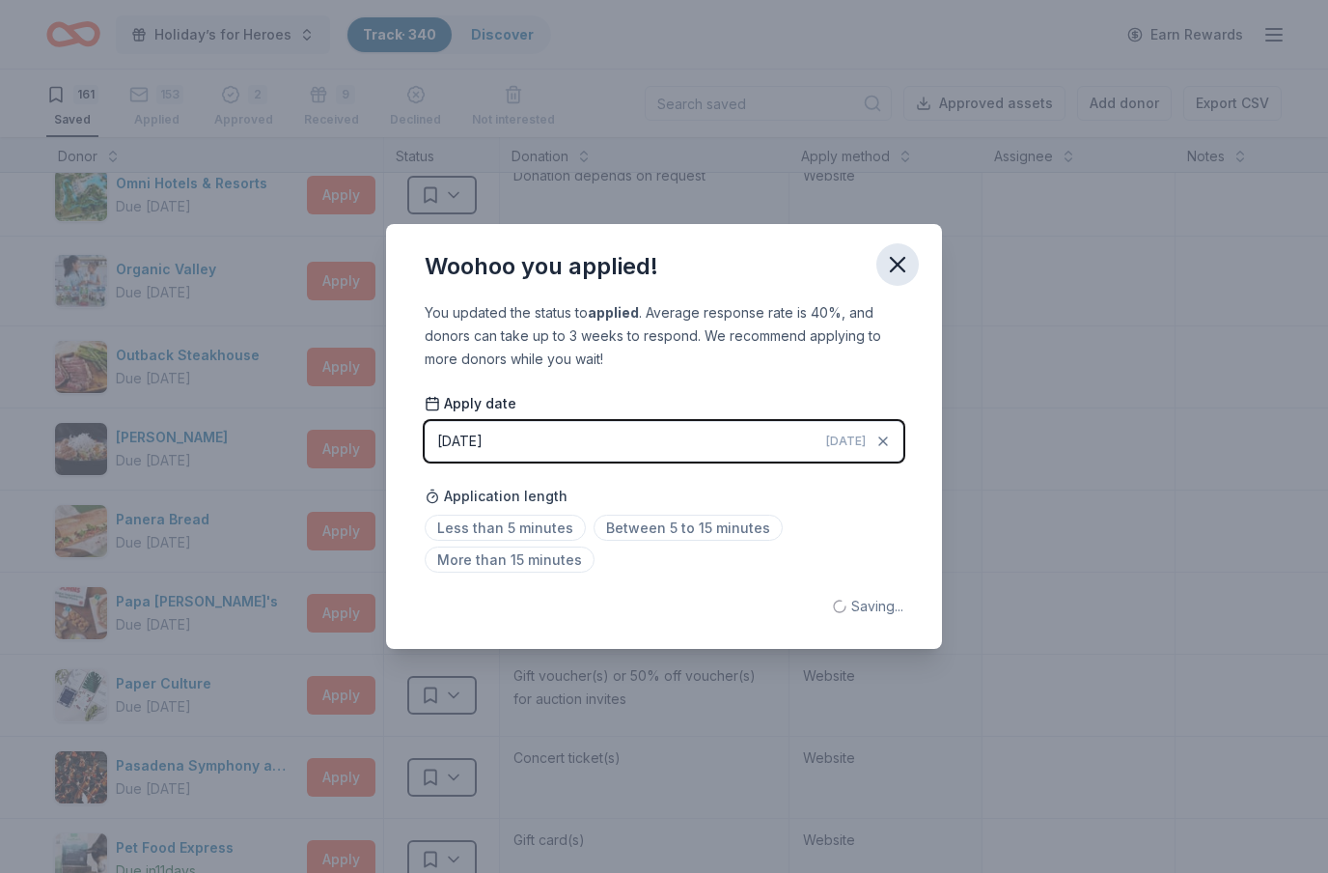
click at [899, 263] on icon "button" at bounding box center [898, 265] width 14 height 14
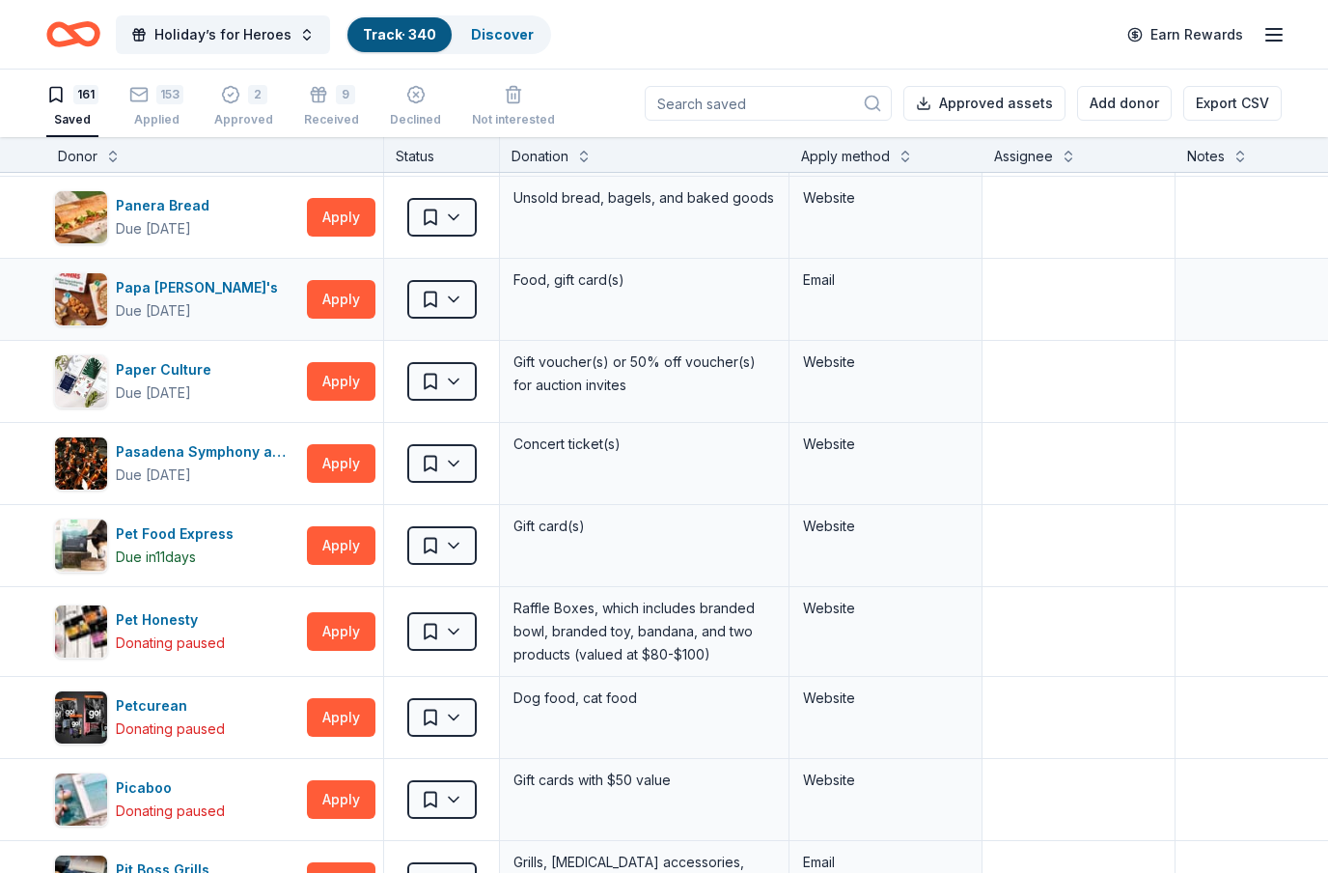
scroll to position [7258, 0]
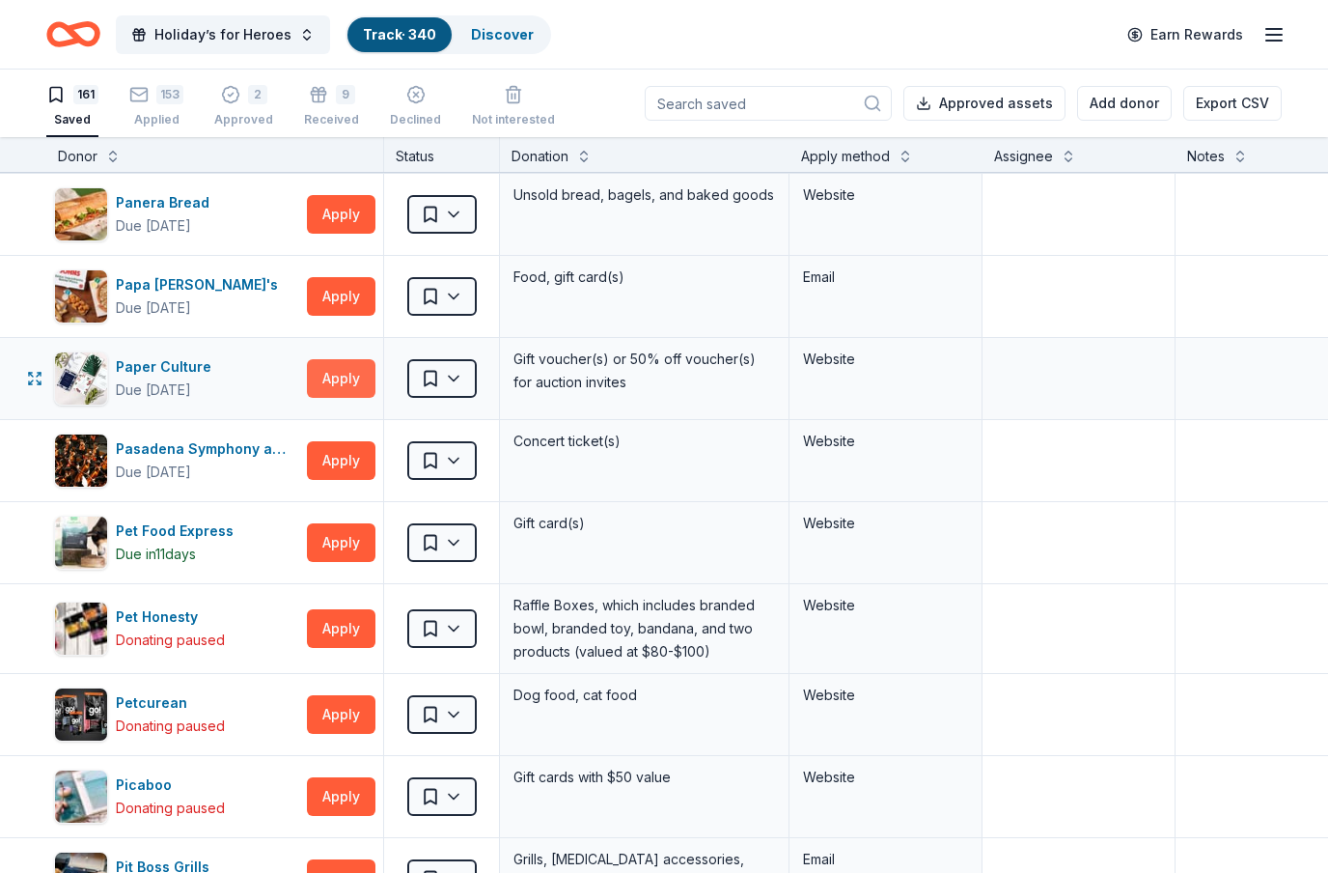
click at [351, 385] on button "Apply" at bounding box center [341, 378] width 69 height 39
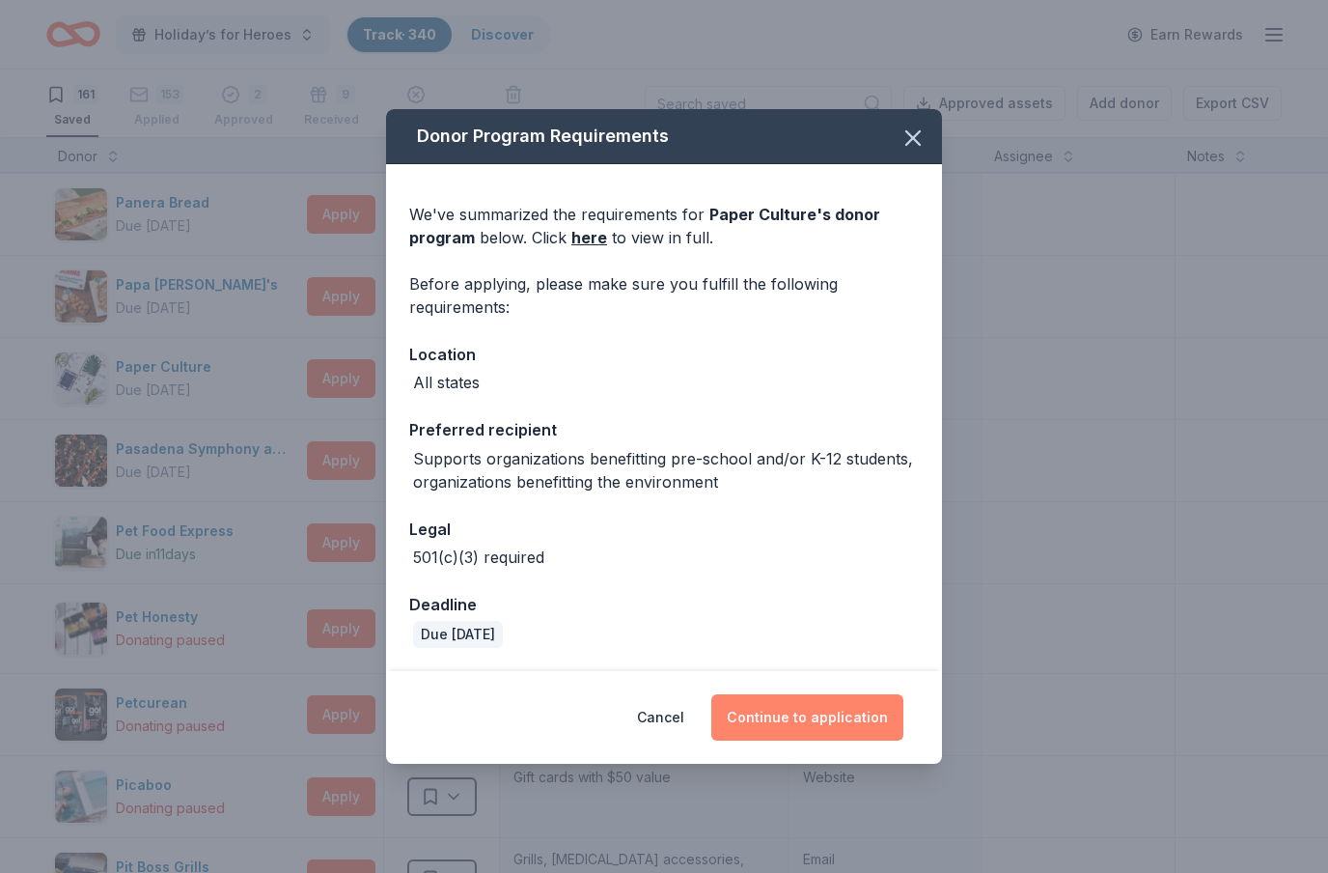
click at [850, 724] on button "Continue to application" at bounding box center [807, 717] width 192 height 46
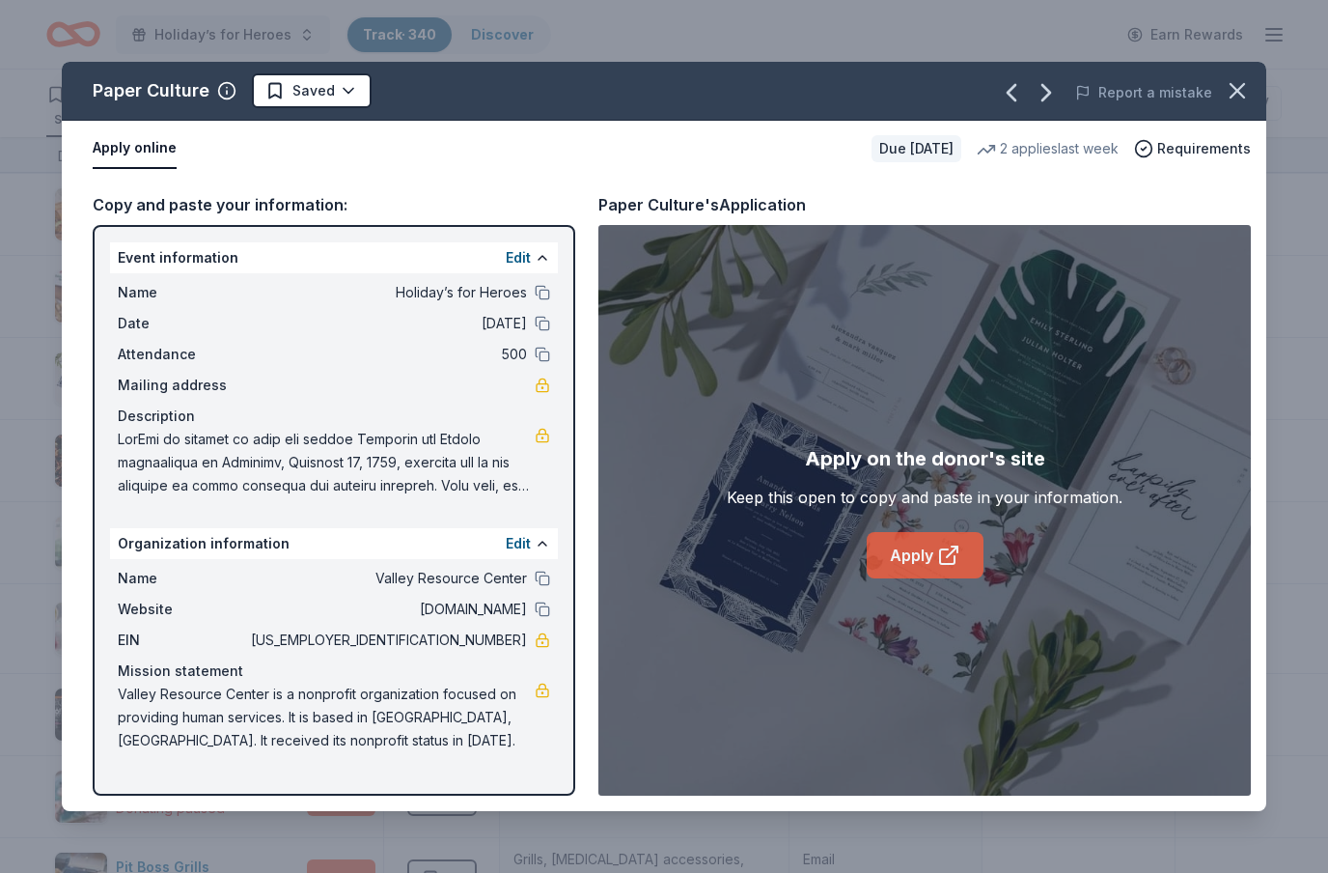
click at [950, 554] on icon at bounding box center [952, 551] width 11 height 11
click at [355, 97] on html "Holiday’s for Heroes Track · 340 Discover Earn Rewards 161 Saved 153 Applied 2 …" at bounding box center [664, 436] width 1328 height 873
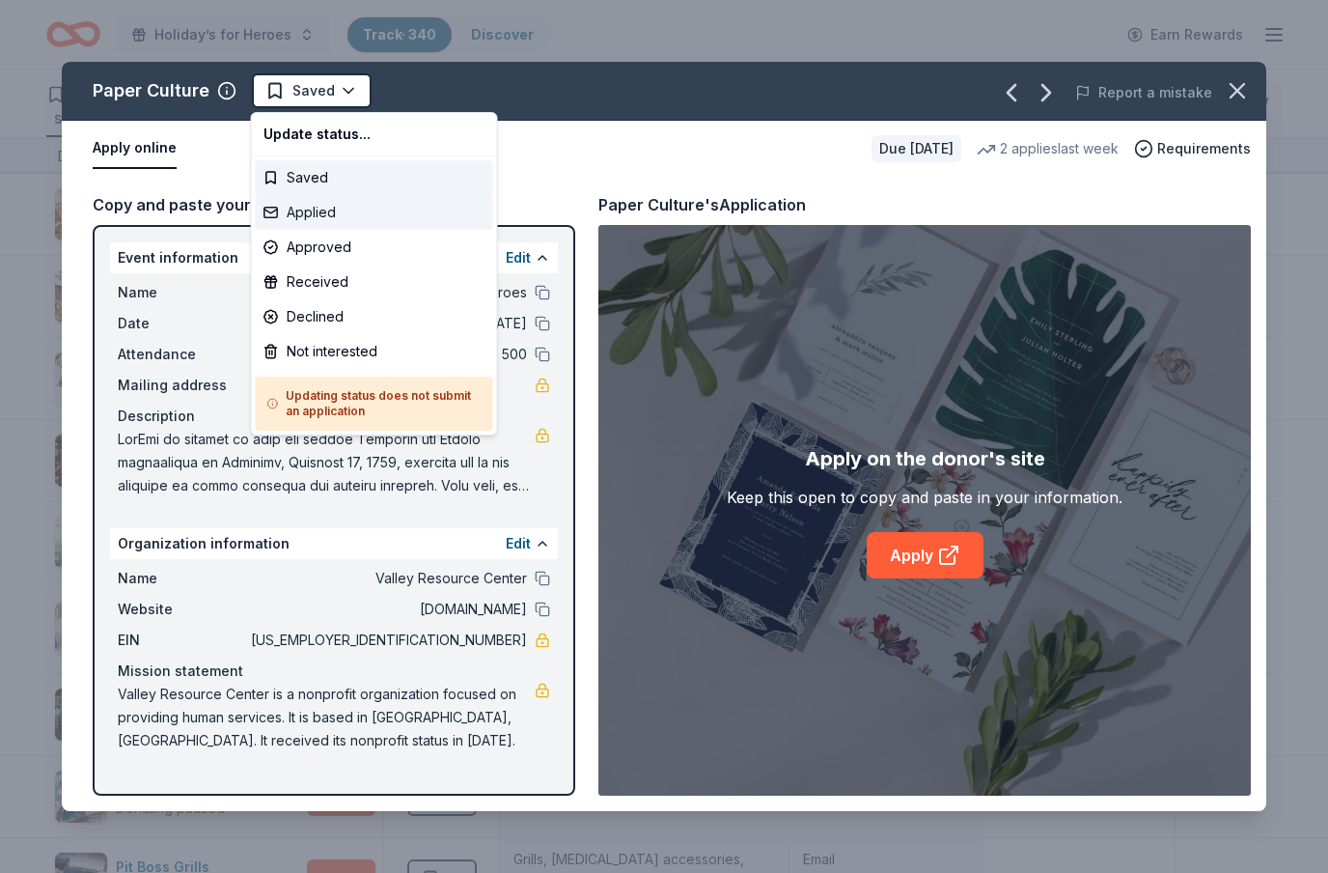
click at [336, 220] on div "Applied" at bounding box center [374, 212] width 237 height 35
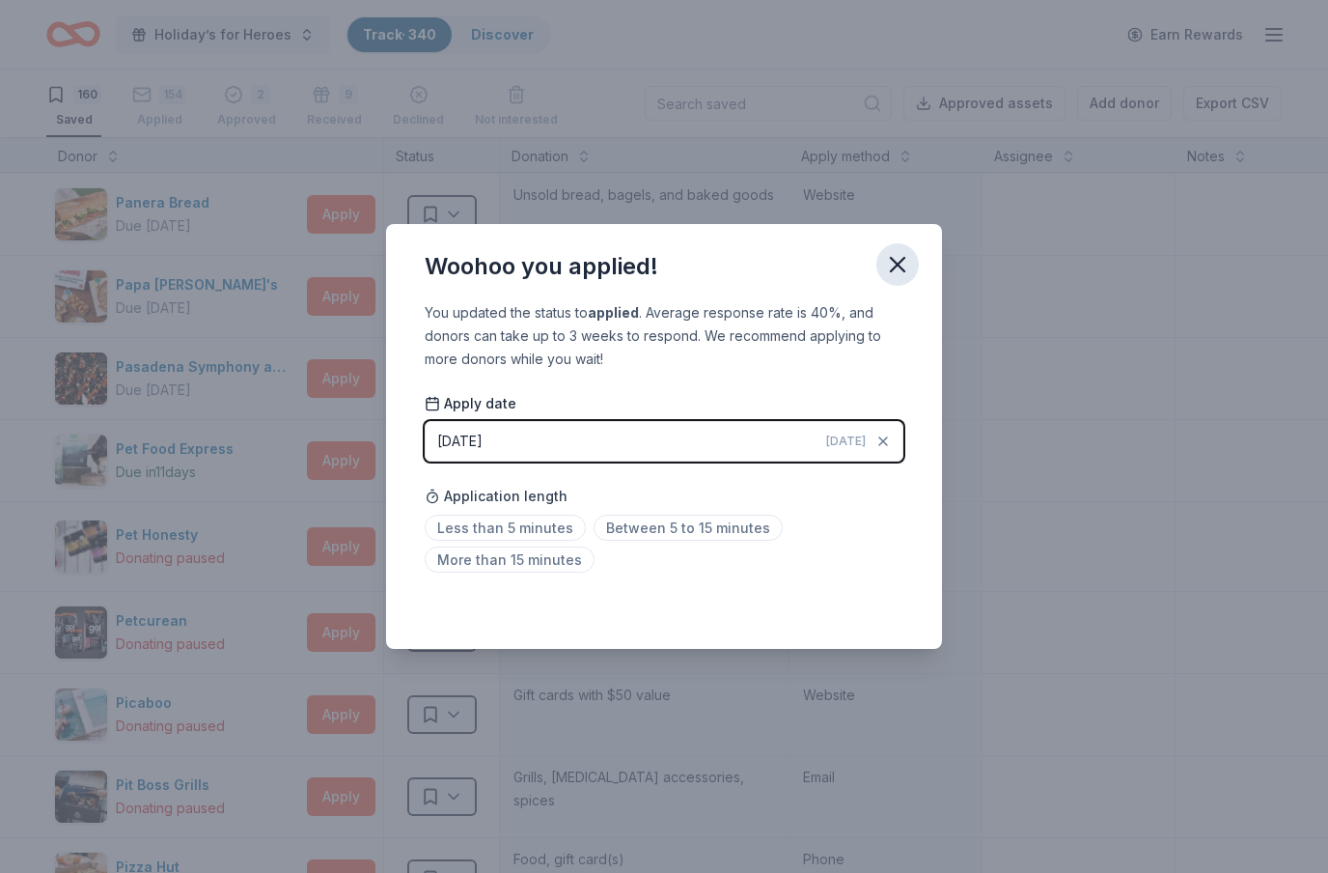
click at [901, 267] on icon "button" at bounding box center [898, 265] width 14 height 14
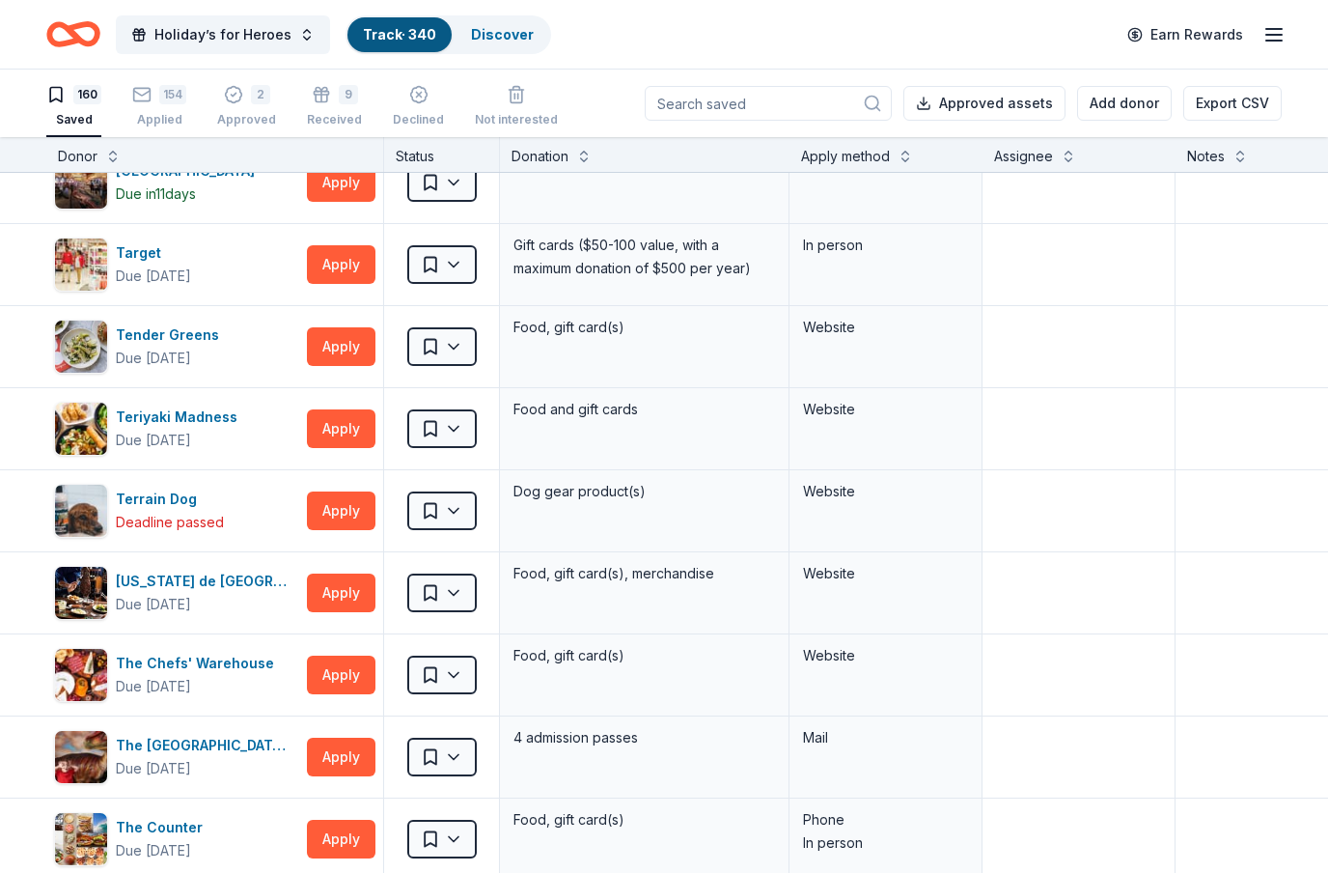
scroll to position [0, 0]
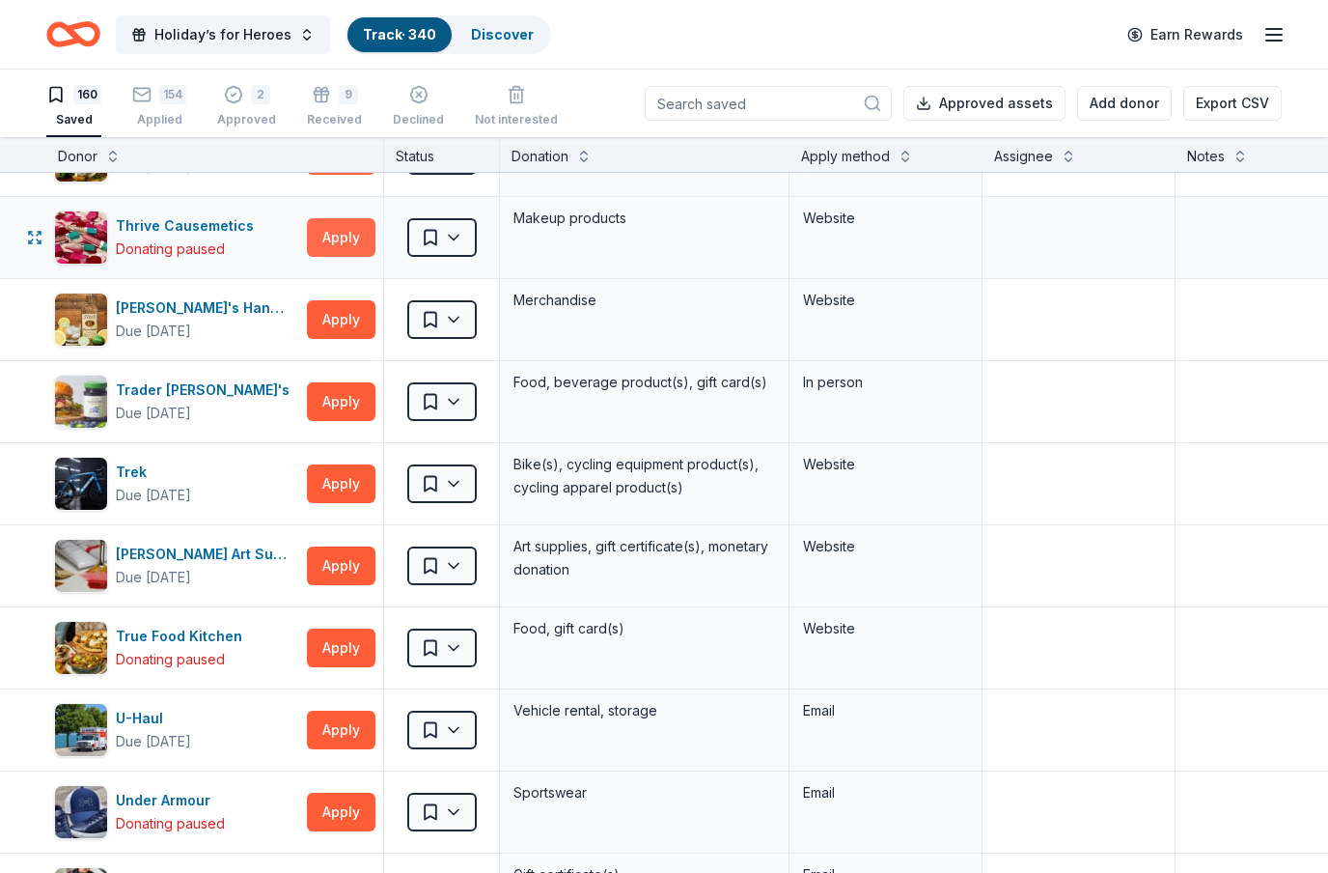
click at [352, 240] on button "Apply" at bounding box center [341, 237] width 69 height 39
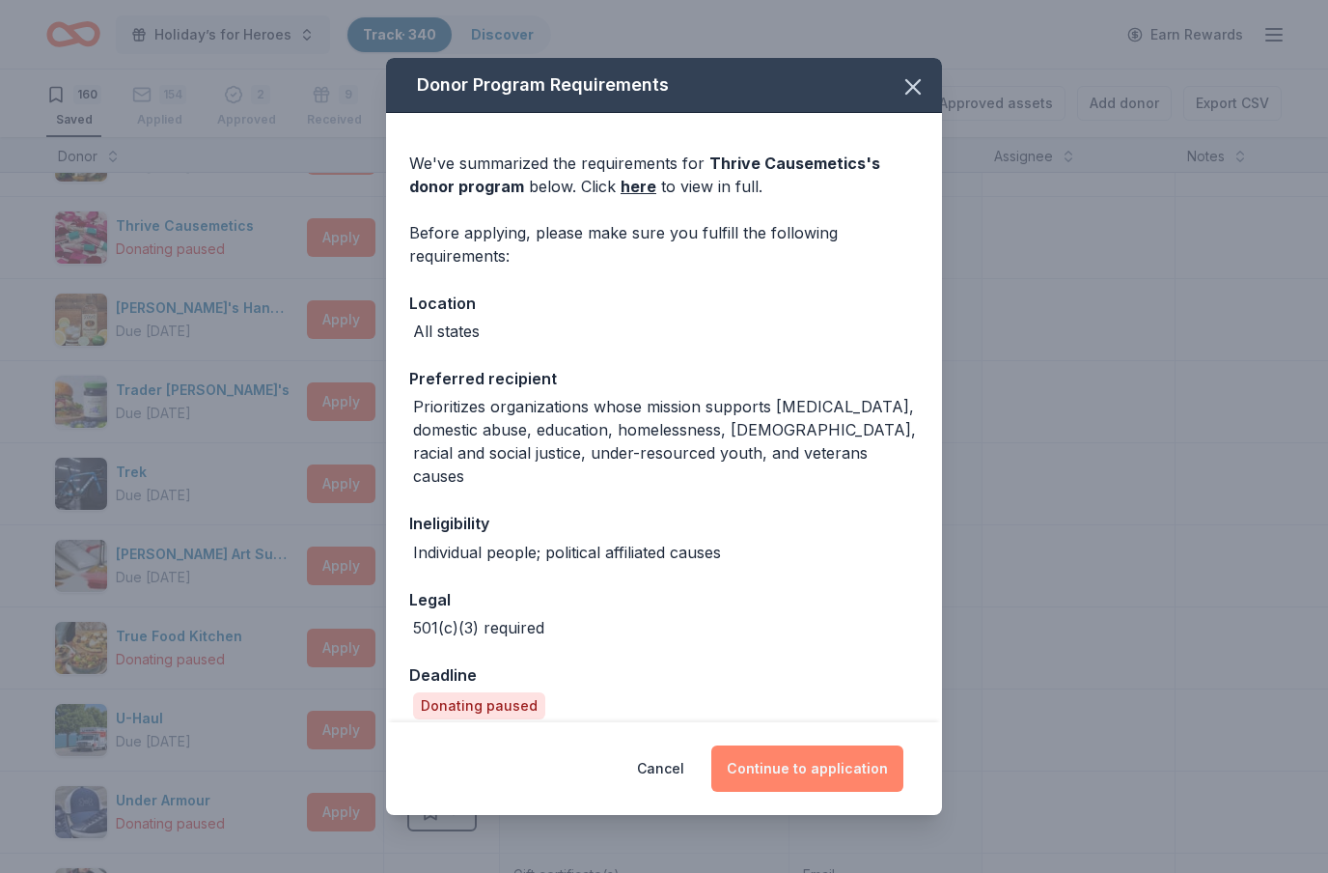
click at [883, 758] on button "Continue to application" at bounding box center [807, 768] width 192 height 46
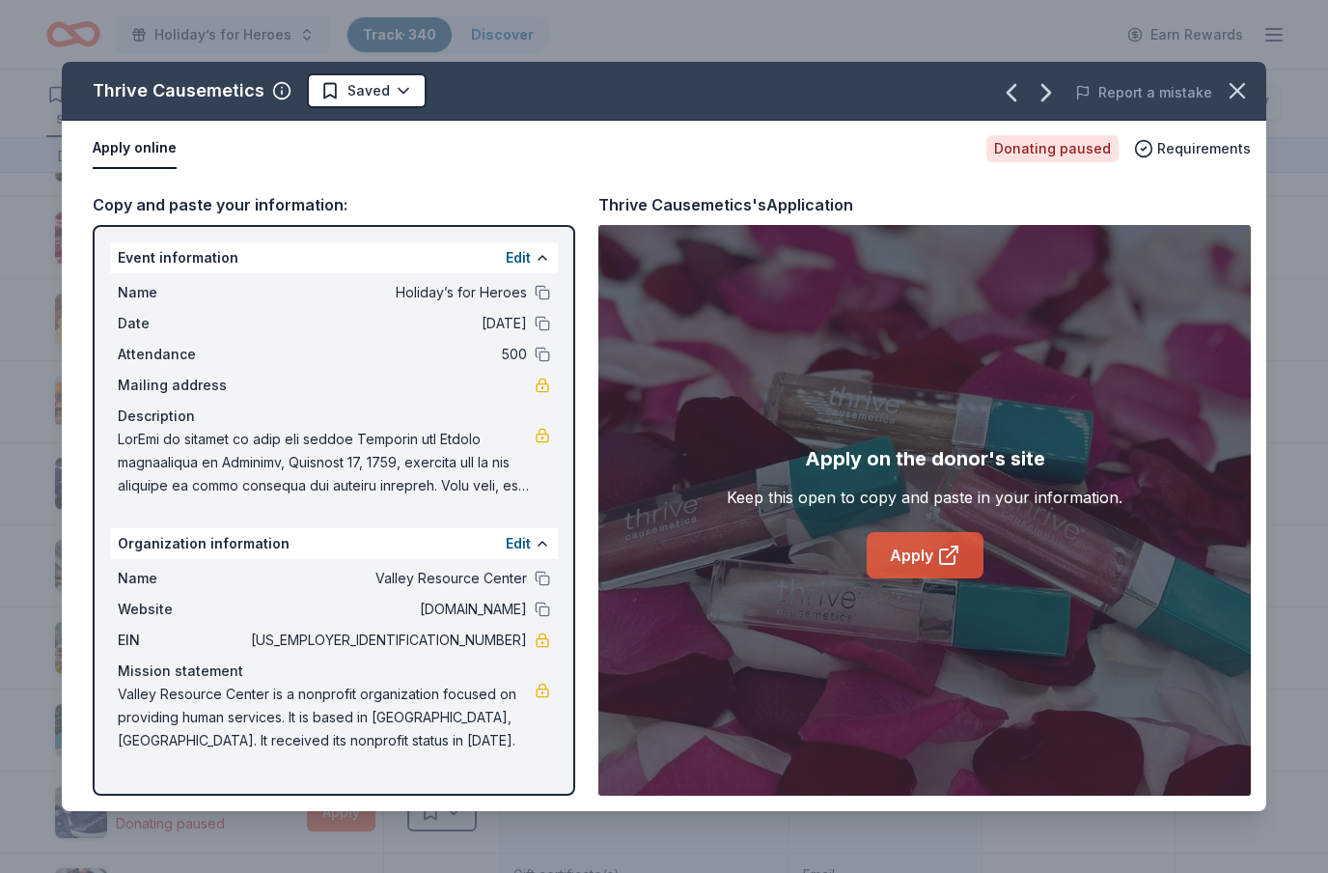
click at [930, 554] on link "Apply" at bounding box center [925, 555] width 117 height 46
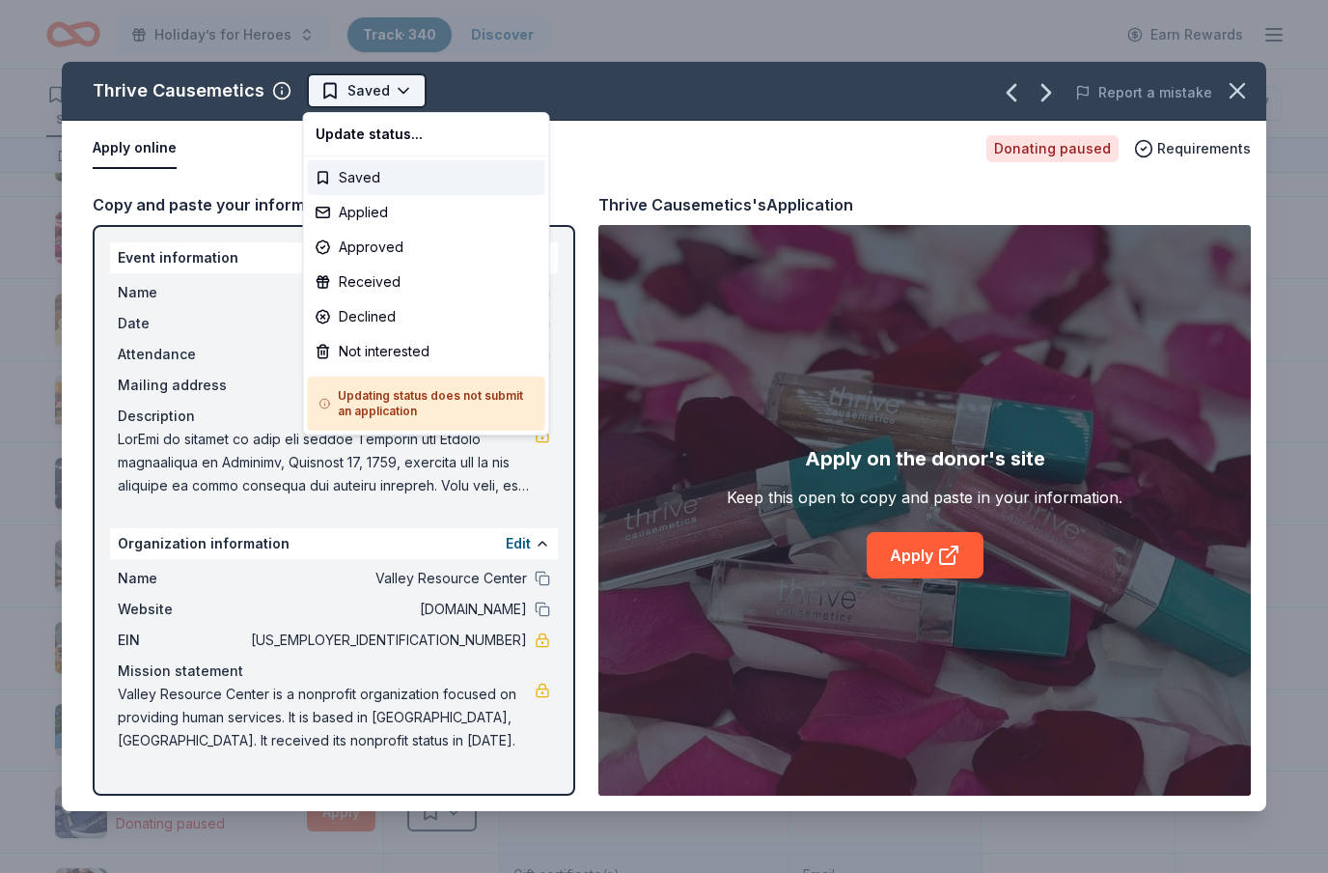
click at [401, 96] on html "Holiday’s for Heroes Track · 340 Discover Earn Rewards 160 Saved 154 Applied 2 …" at bounding box center [664, 436] width 1328 height 873
click at [379, 220] on div "Applied" at bounding box center [426, 212] width 237 height 35
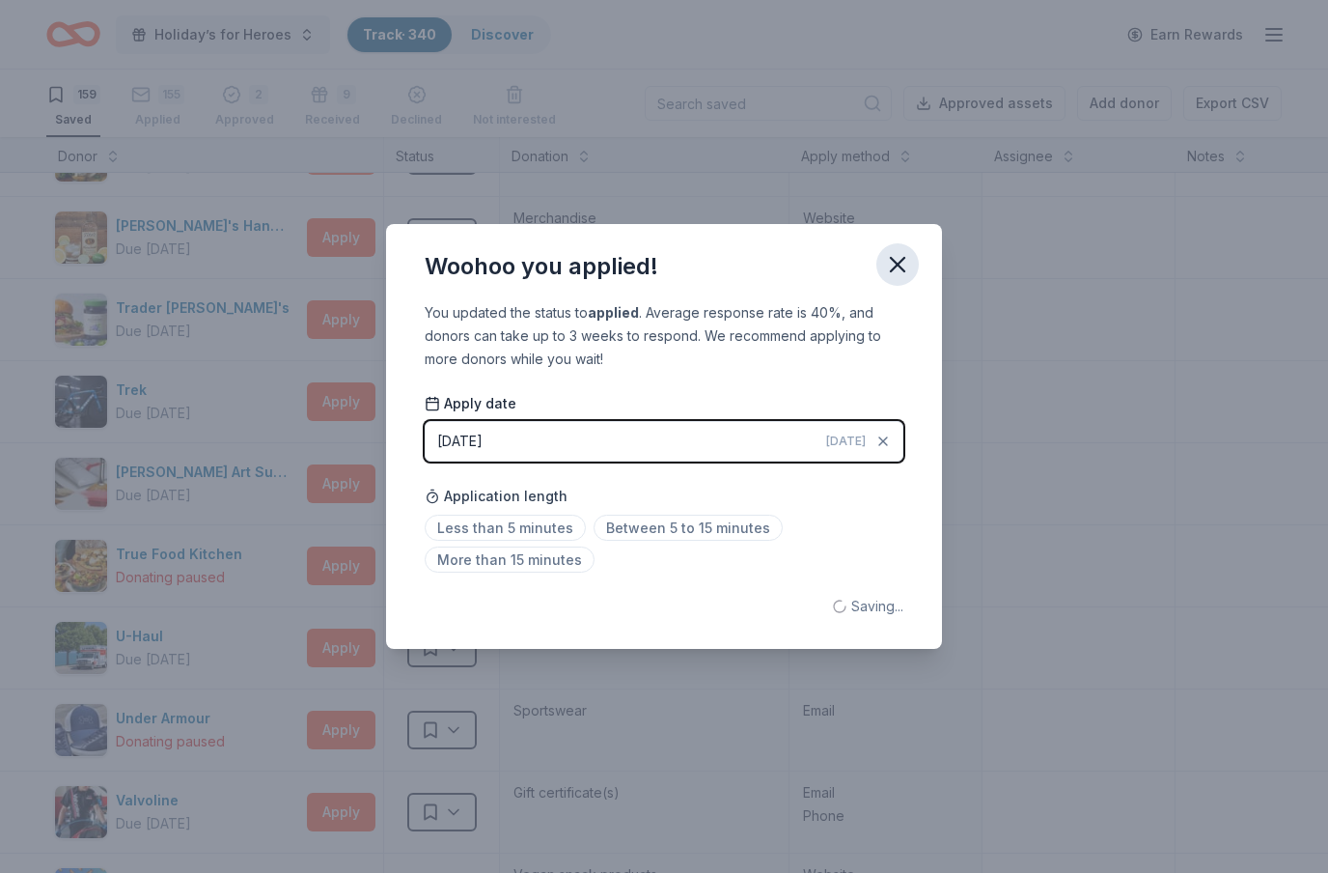
click at [902, 266] on icon "button" at bounding box center [897, 264] width 27 height 27
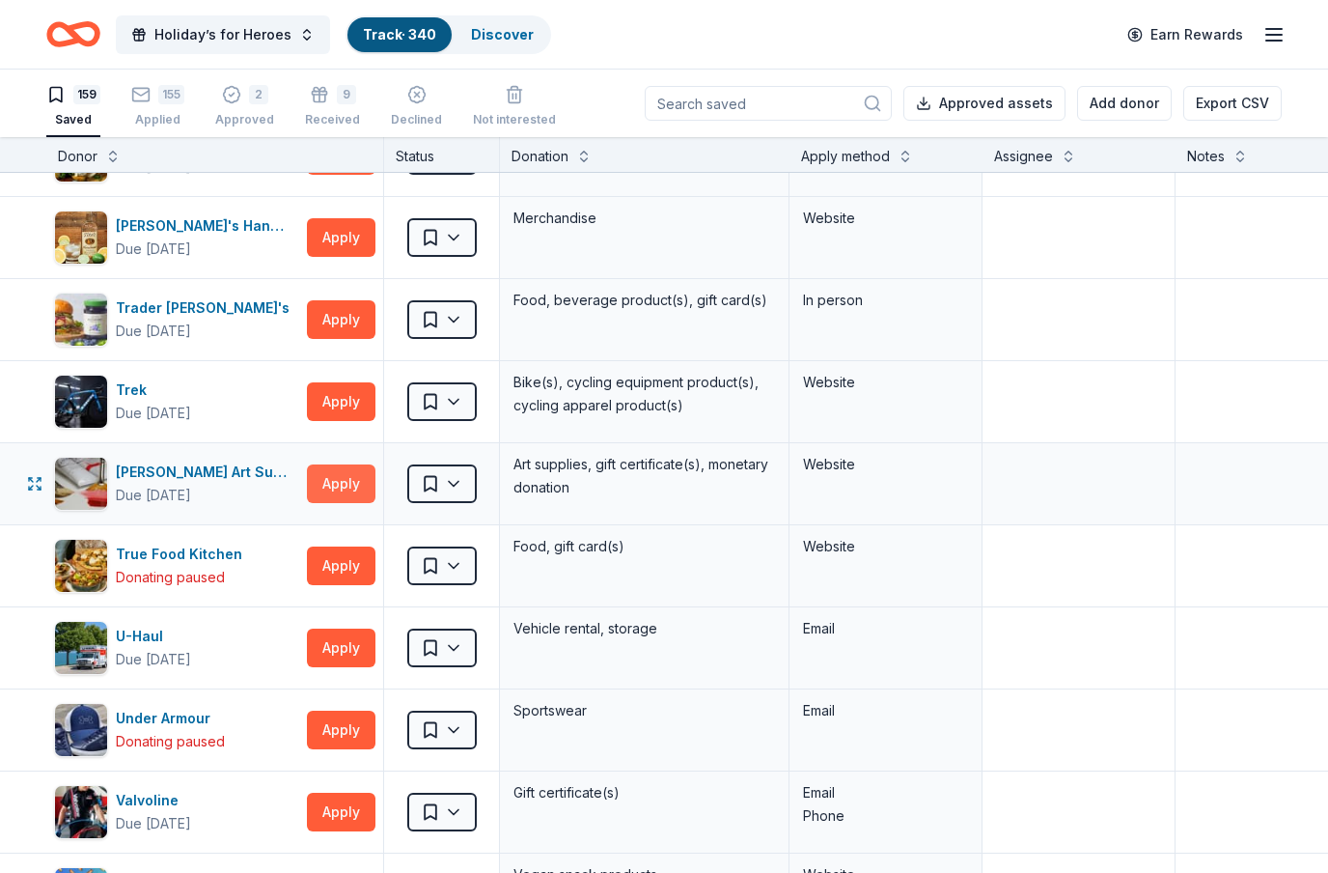
click at [349, 493] on button "Apply" at bounding box center [341, 483] width 69 height 39
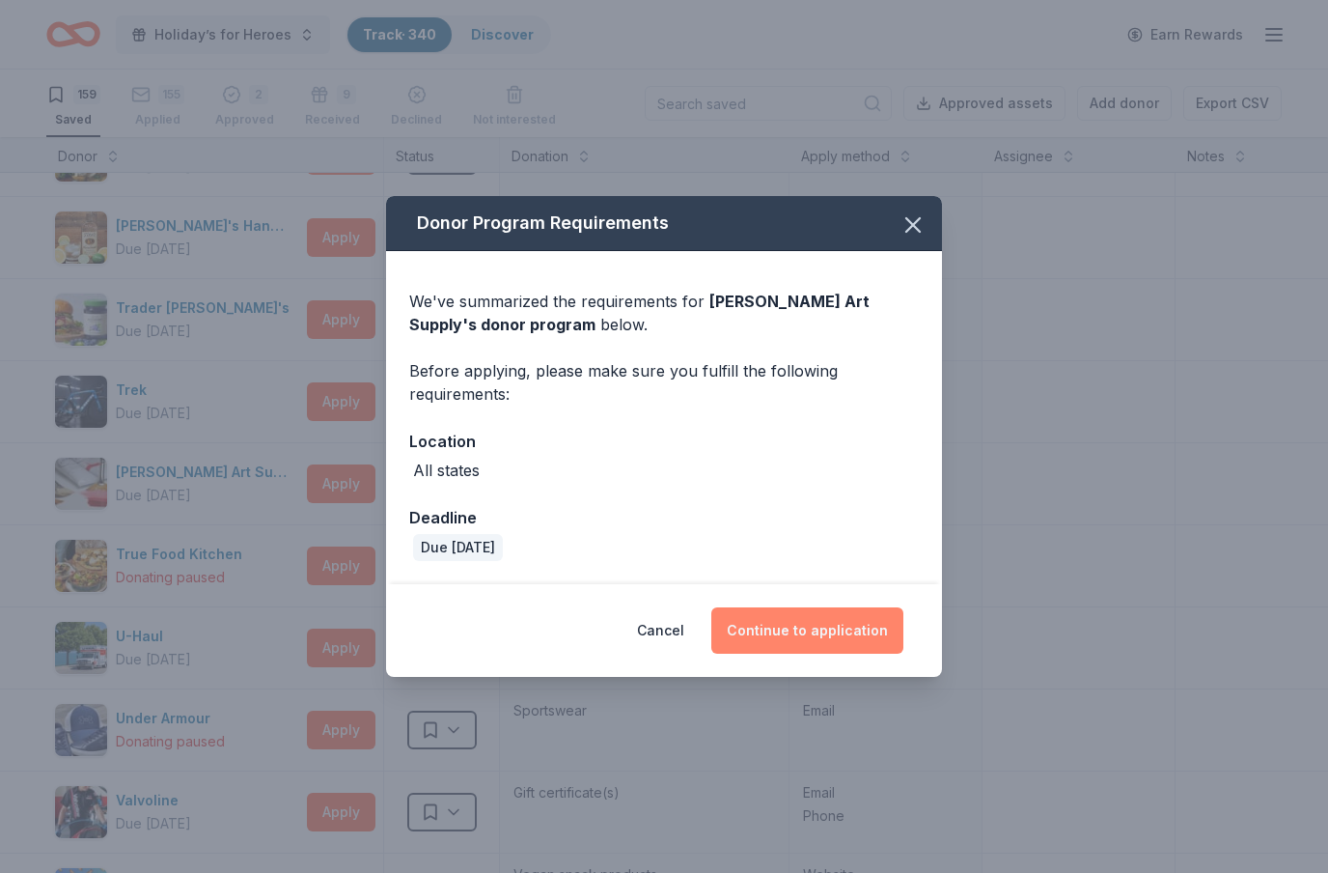
click at [805, 630] on button "Continue to application" at bounding box center [807, 630] width 192 height 46
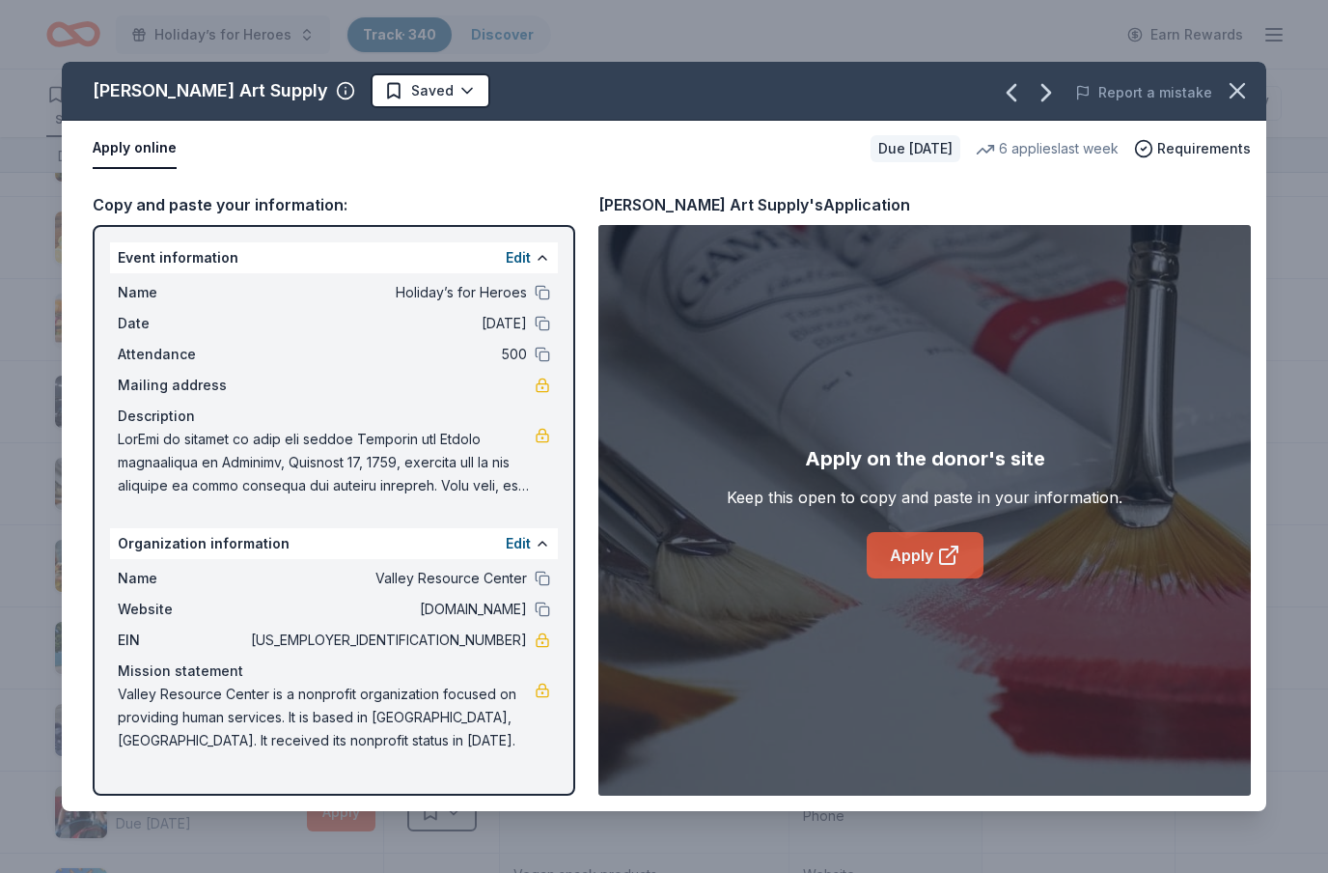
click at [934, 564] on link "Apply" at bounding box center [925, 555] width 117 height 46
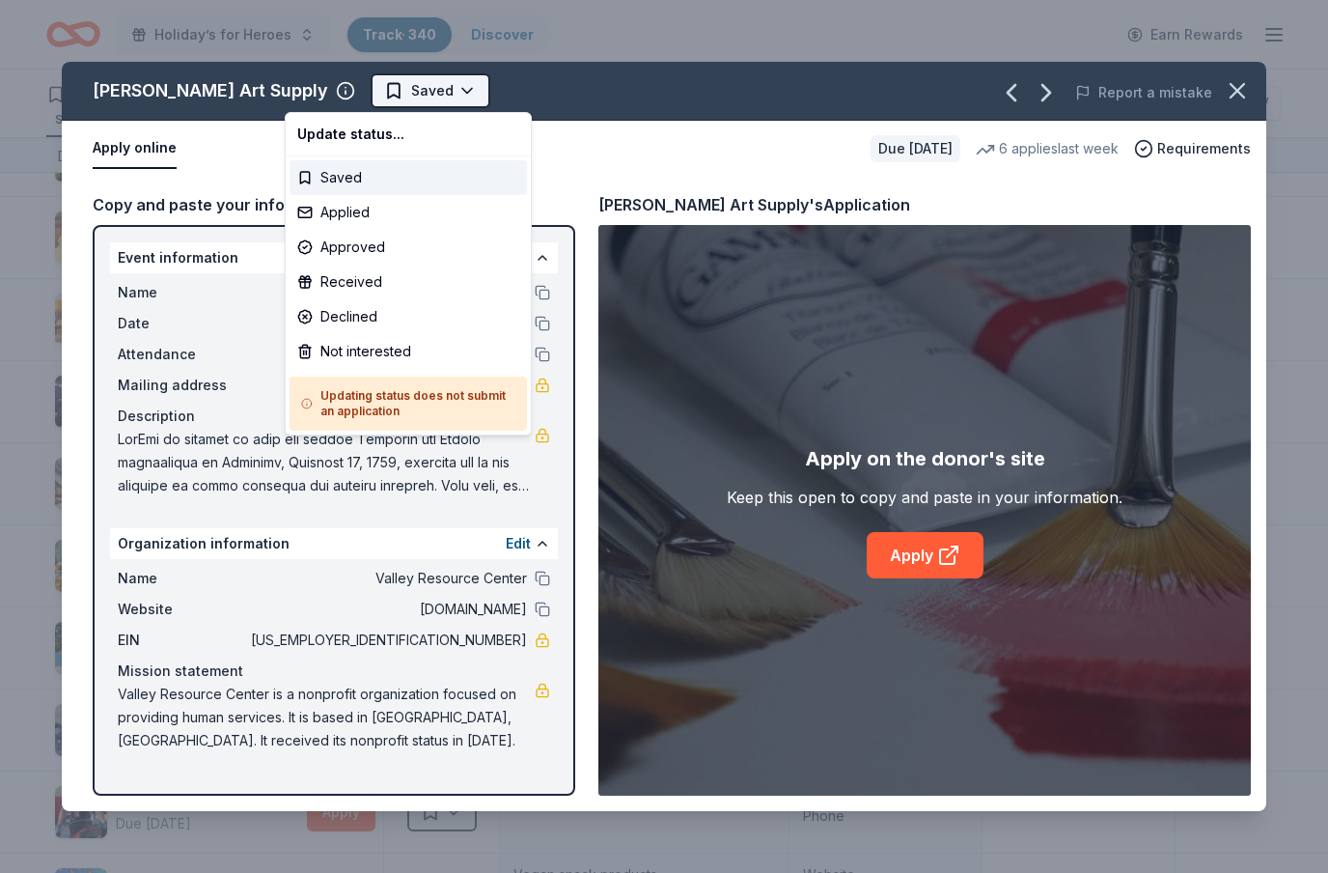
click at [386, 95] on html "Holiday’s for Heroes Track · 340 Discover Earn Rewards 159 Saved 155 Applied 2 …" at bounding box center [664, 436] width 1328 height 873
click at [380, 216] on div "Applied" at bounding box center [408, 212] width 237 height 35
click at [357, 217] on div "Applied" at bounding box center [408, 212] width 237 height 35
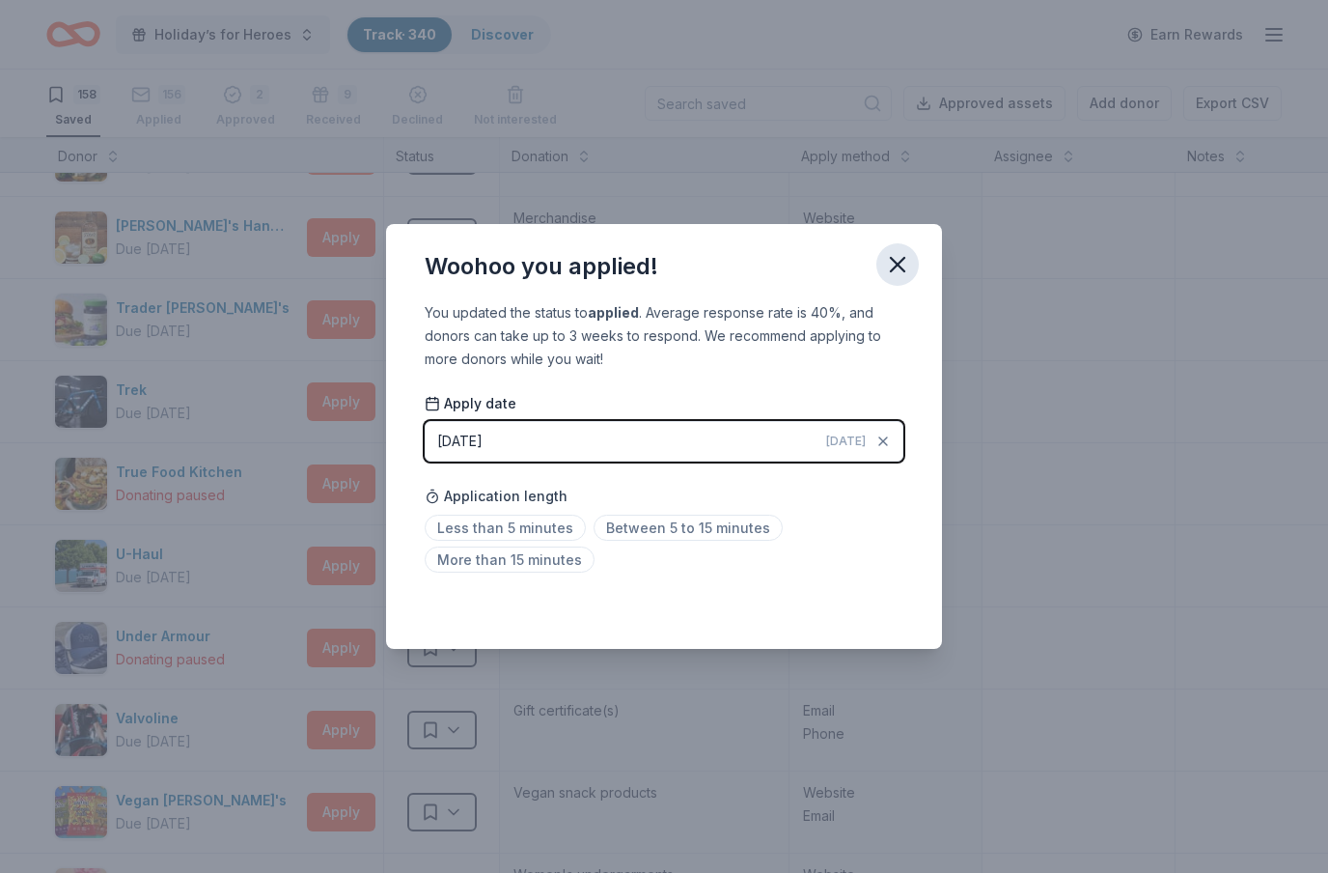
click at [900, 265] on icon "button" at bounding box center [898, 265] width 14 height 14
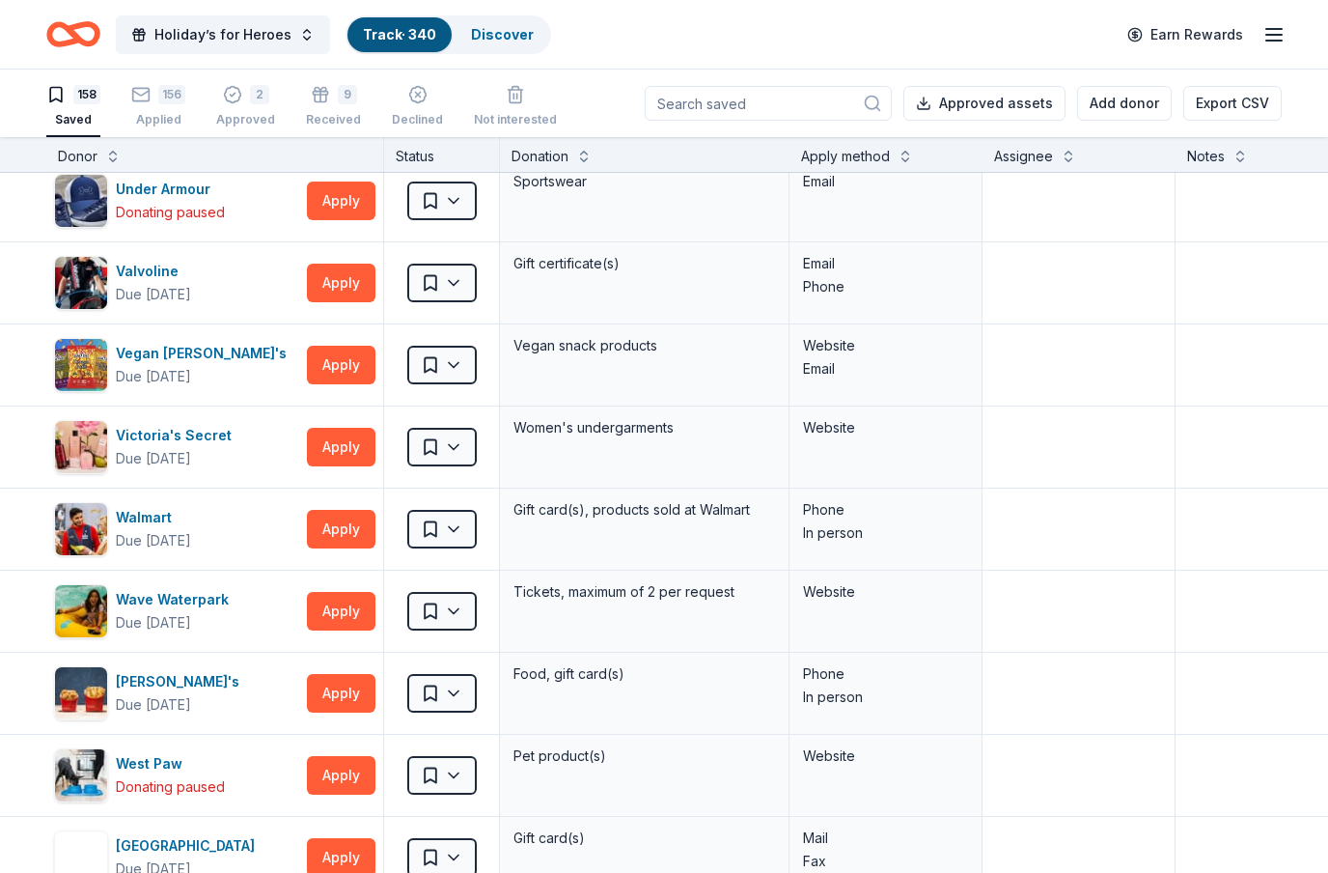
scroll to position [12295, 0]
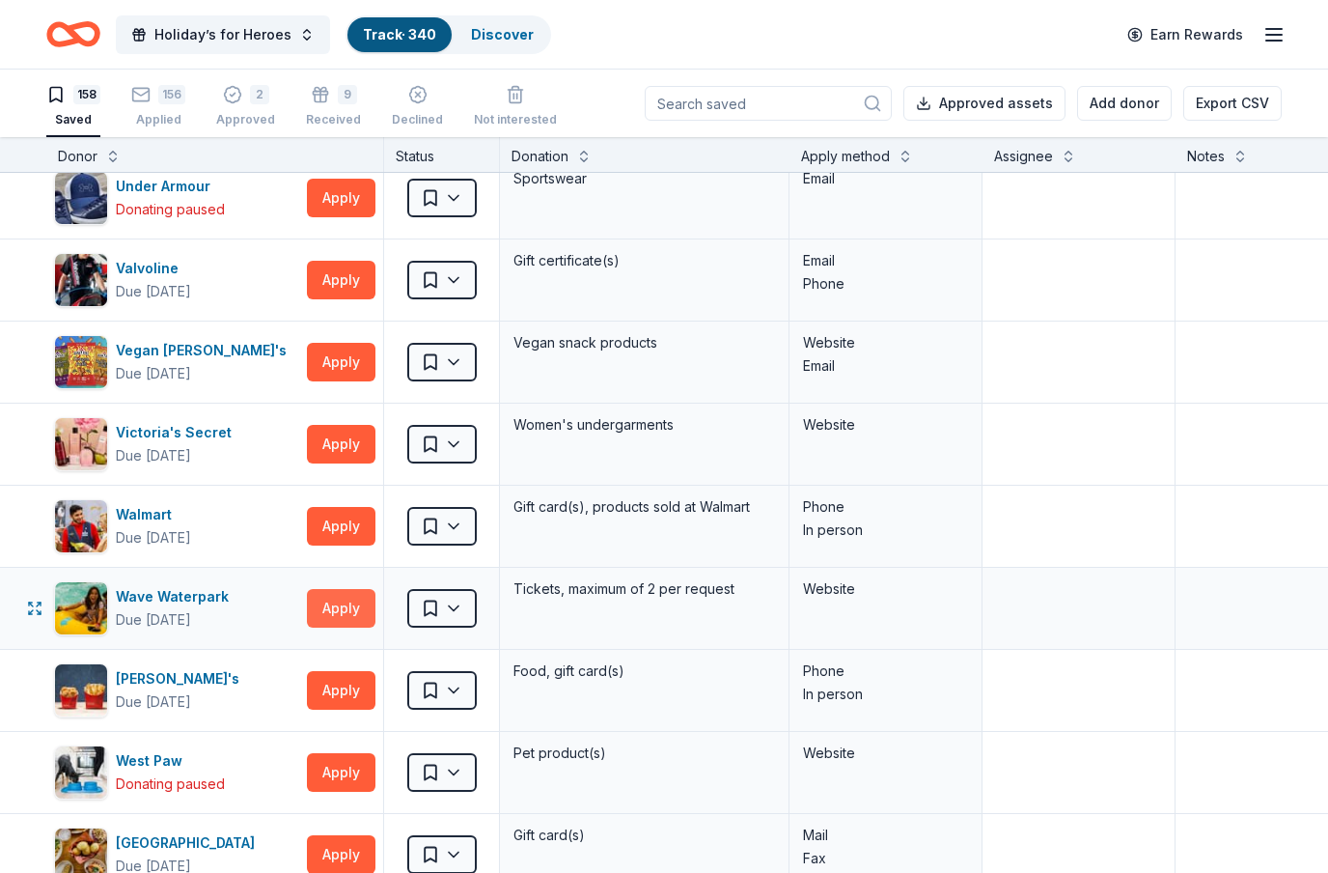
click at [354, 612] on button "Apply" at bounding box center [341, 608] width 69 height 39
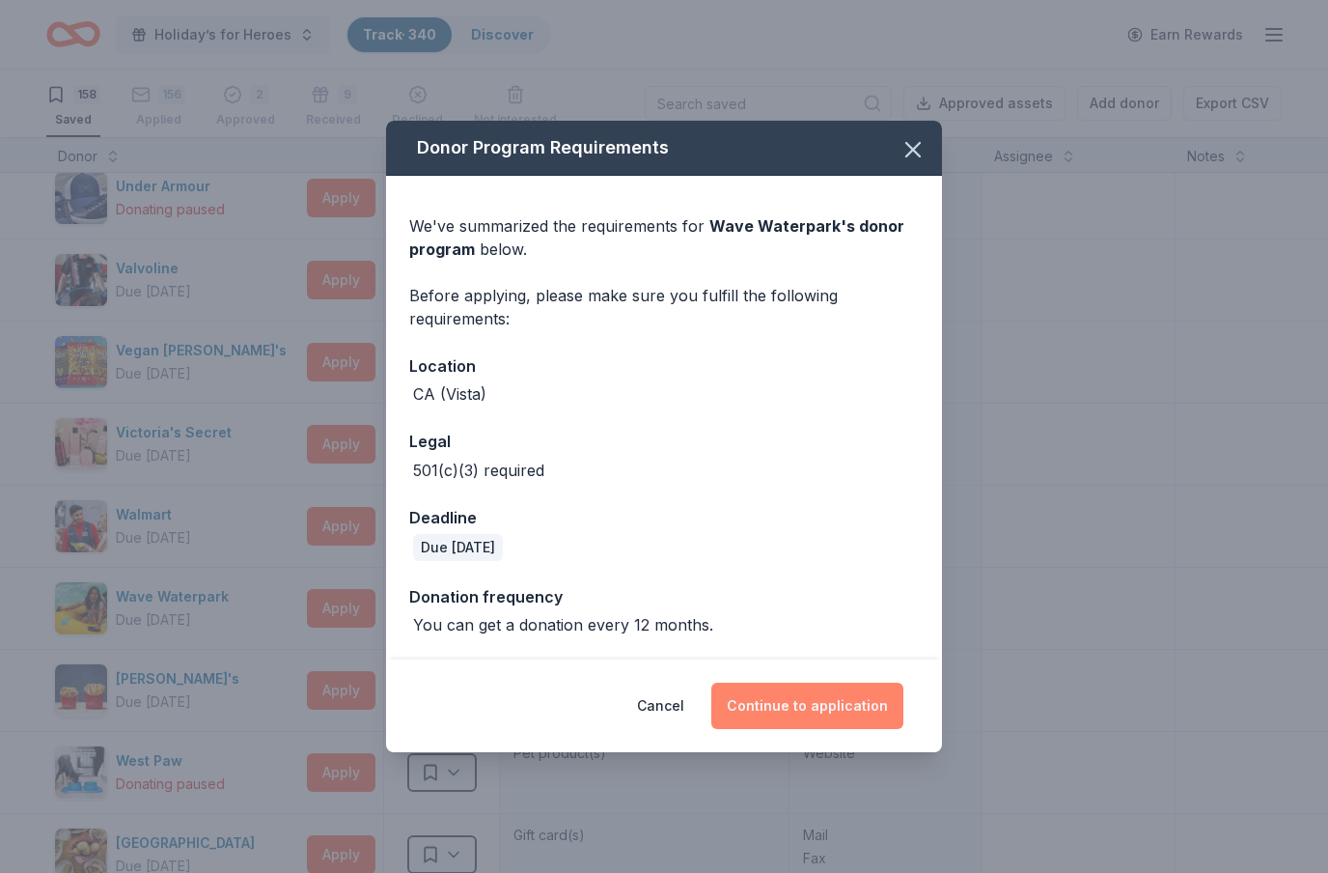
click at [802, 701] on button "Continue to application" at bounding box center [807, 705] width 192 height 46
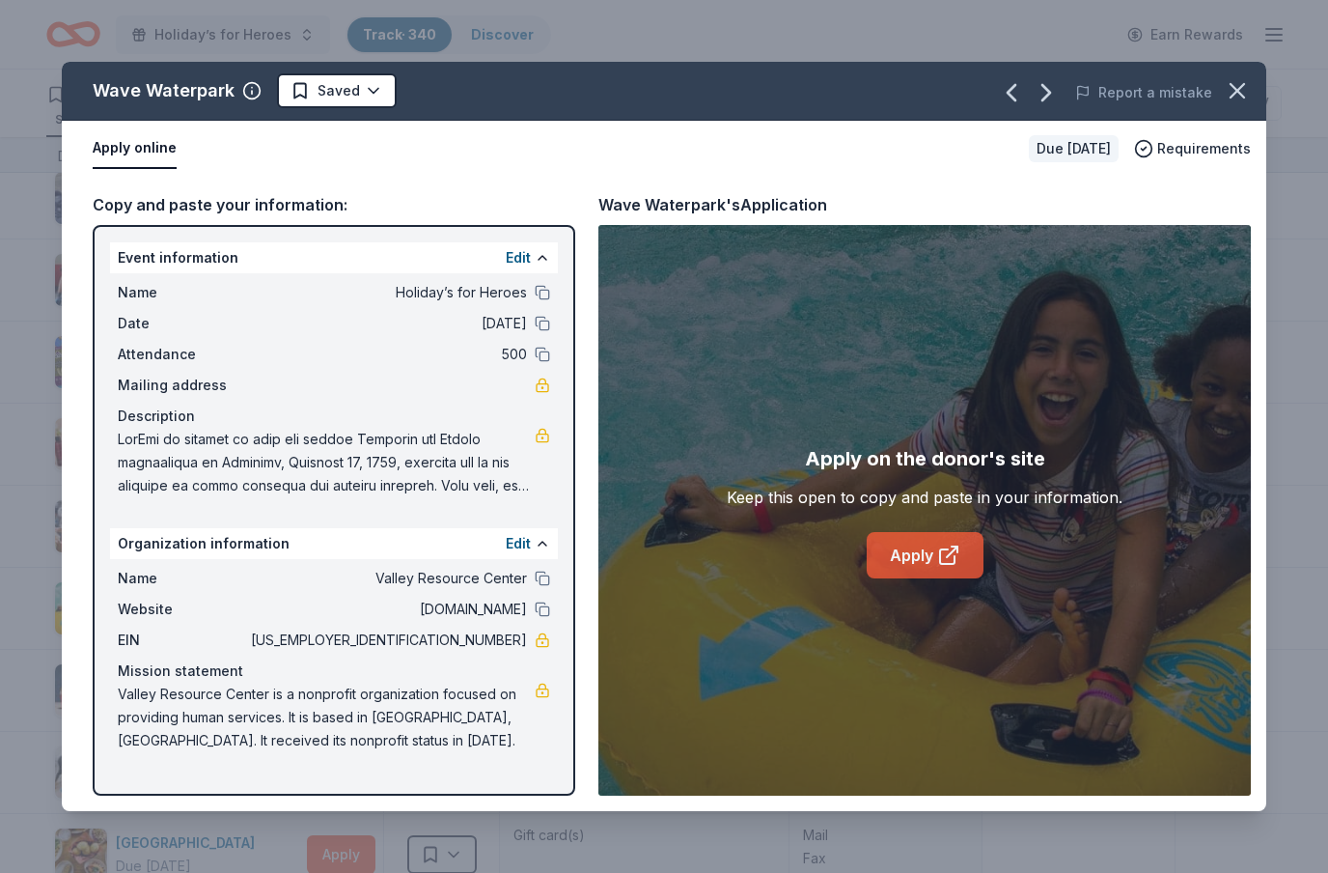
click at [939, 568] on link "Apply" at bounding box center [925, 555] width 117 height 46
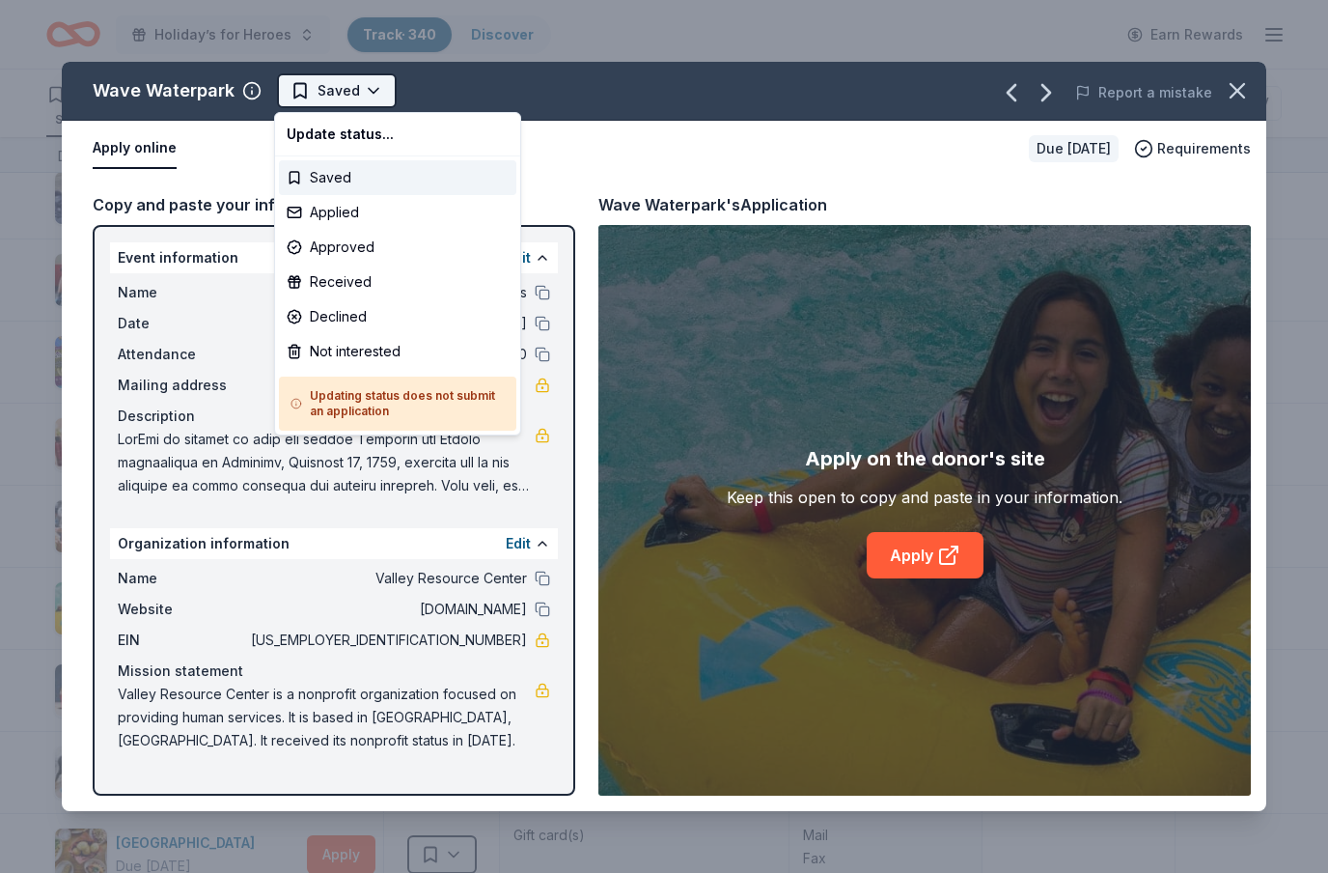
click at [352, 98] on html "Holiday’s for Heroes Track · 340 Discover Earn Rewards 158 Saved 156 Applied 2 …" at bounding box center [664, 436] width 1328 height 873
click at [347, 215] on div "Applied" at bounding box center [397, 212] width 237 height 35
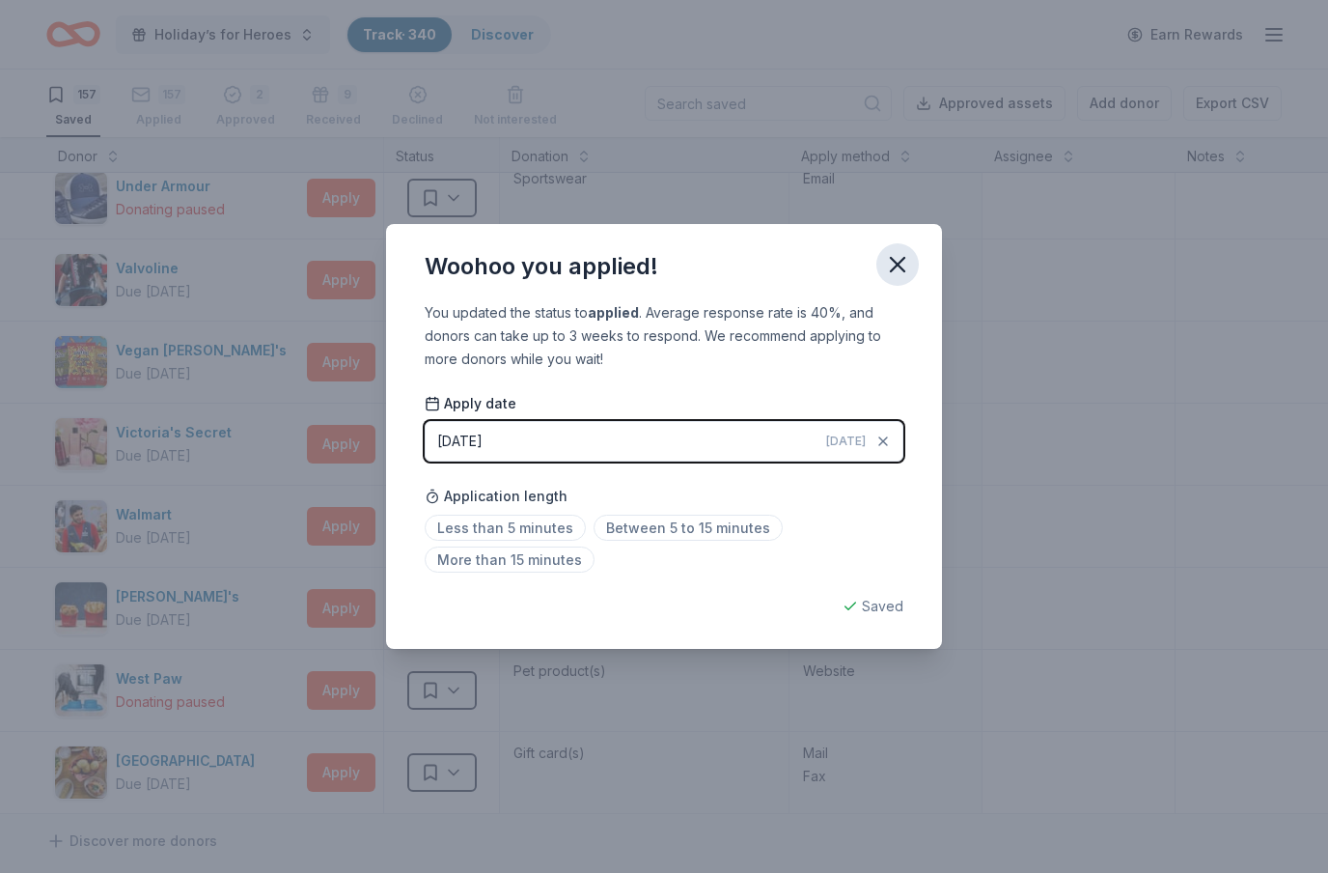
click at [897, 264] on icon "button" at bounding box center [898, 265] width 14 height 14
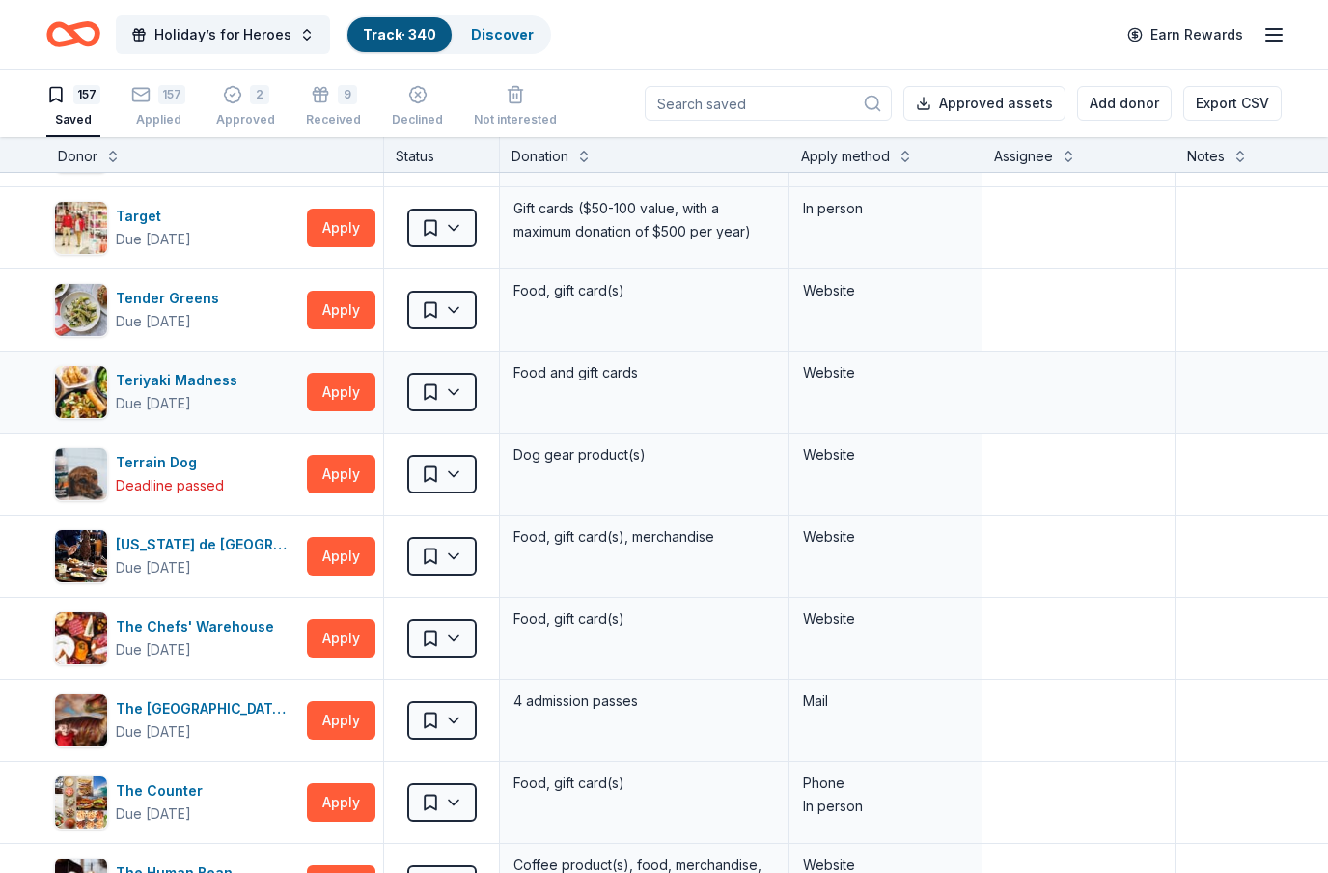
scroll to position [11009, 0]
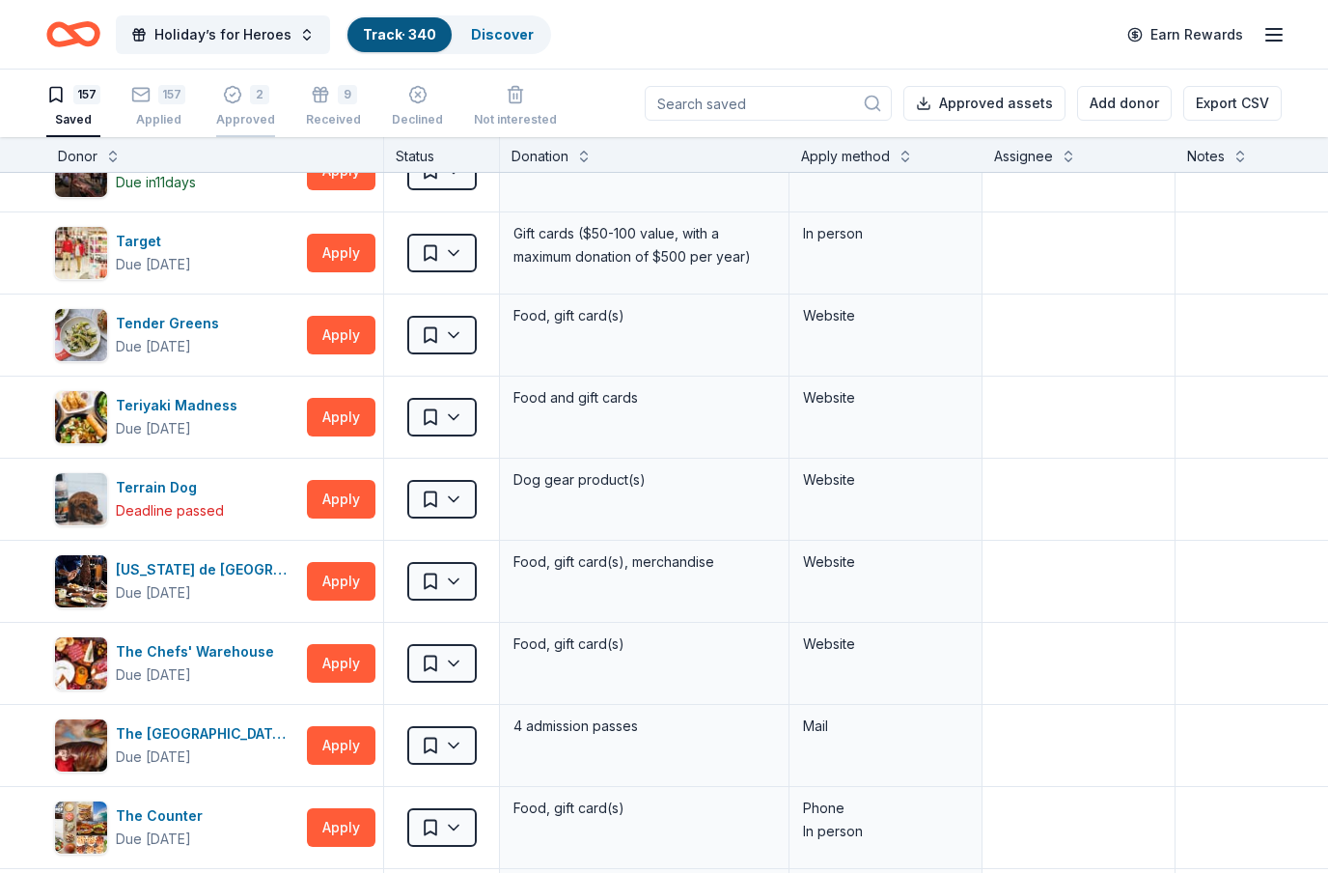
click at [245, 112] on div "Approved" at bounding box center [245, 119] width 59 height 15
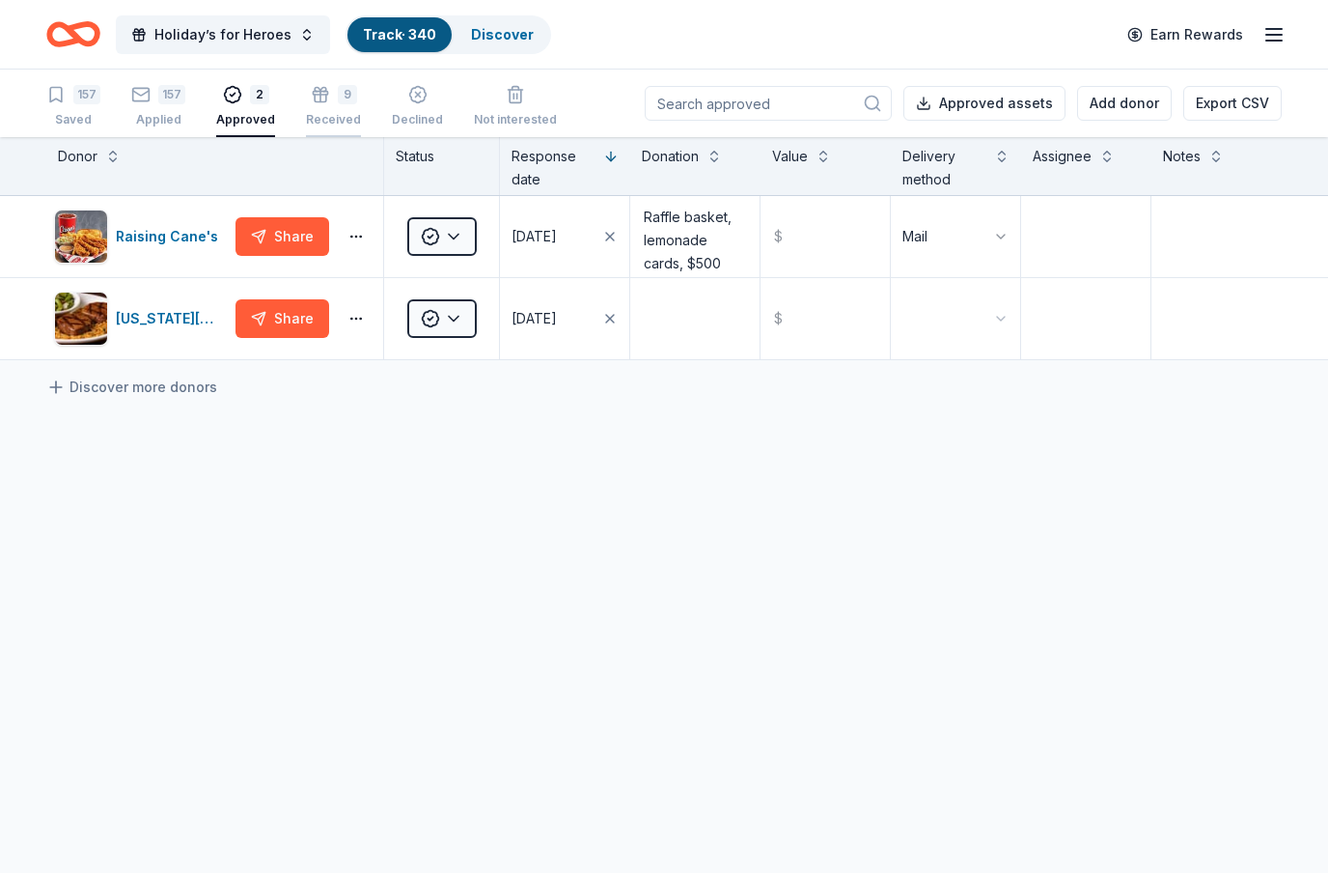
click at [347, 107] on div "9 Received" at bounding box center [333, 106] width 55 height 42
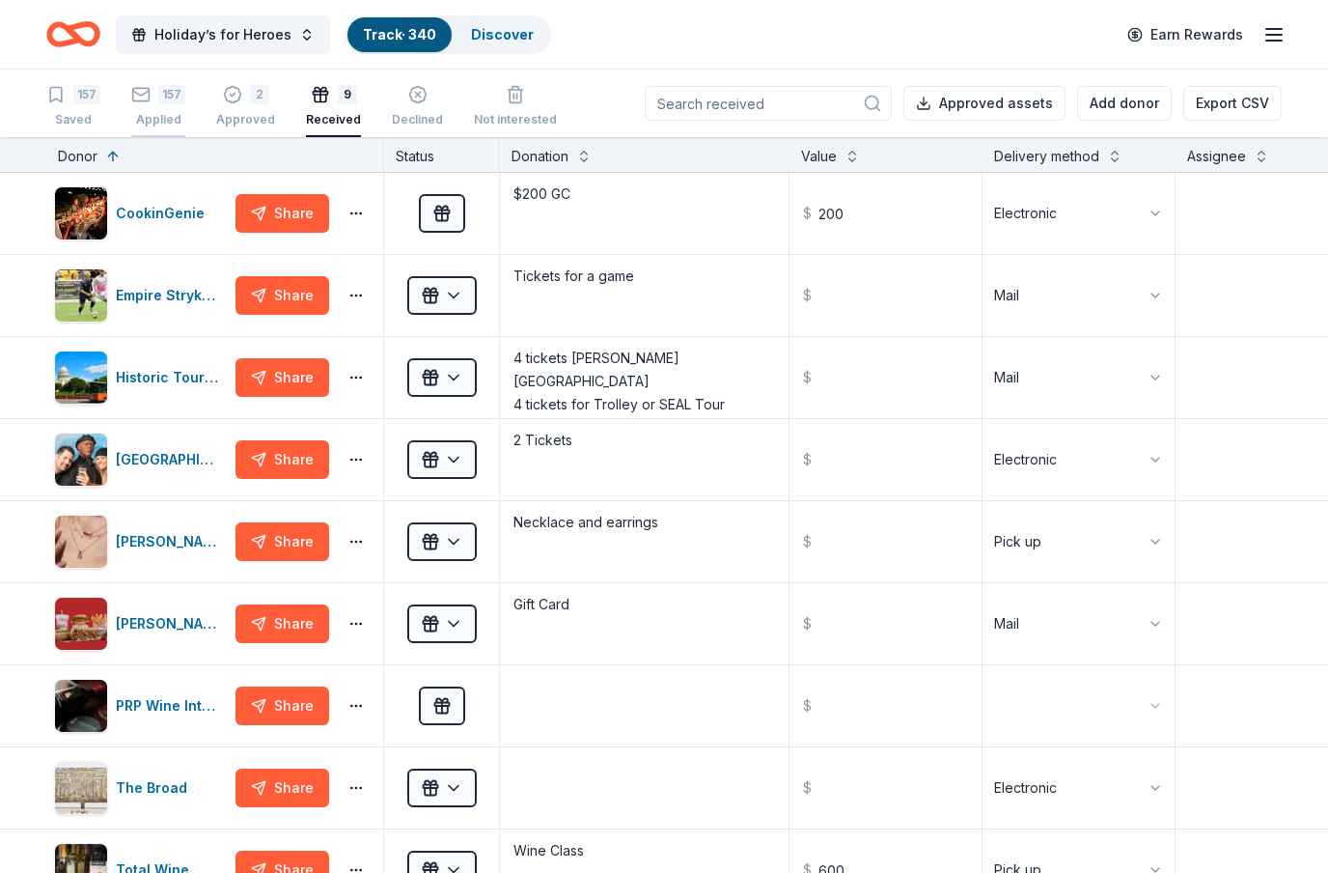
click at [169, 104] on div "157 Applied" at bounding box center [158, 95] width 54 height 42
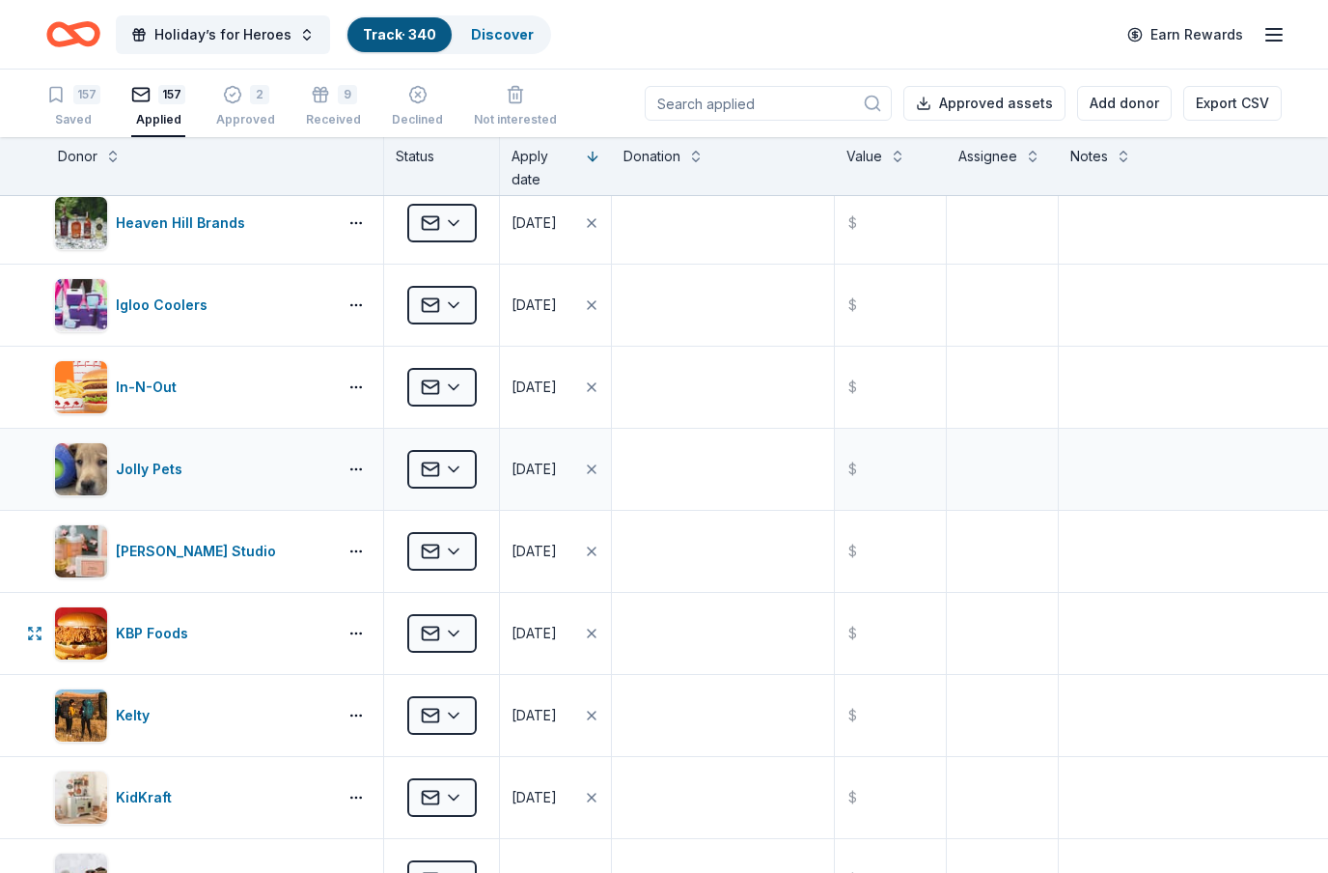
scroll to position [3299, 0]
